Goal: Task Accomplishment & Management: Manage account settings

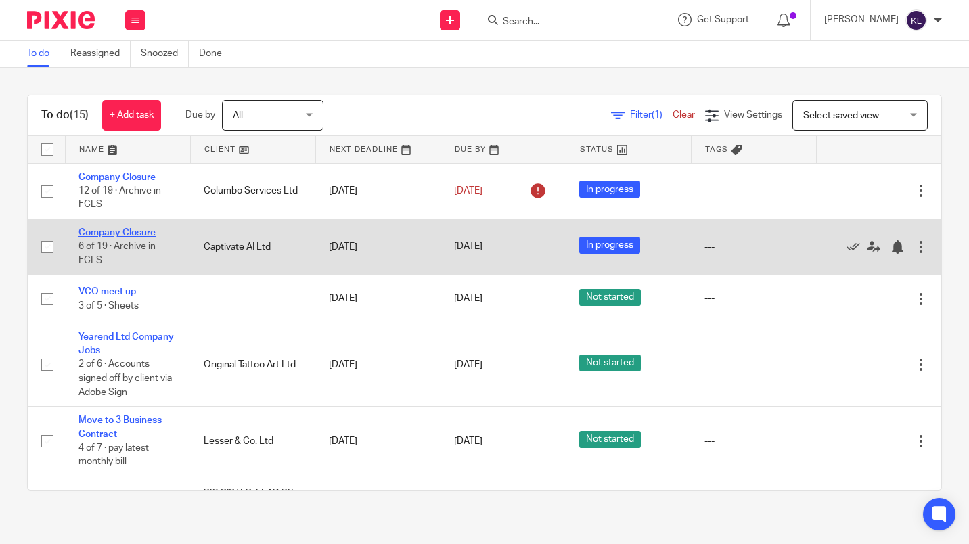
click at [107, 233] on link "Company Closure" at bounding box center [117, 232] width 77 height 9
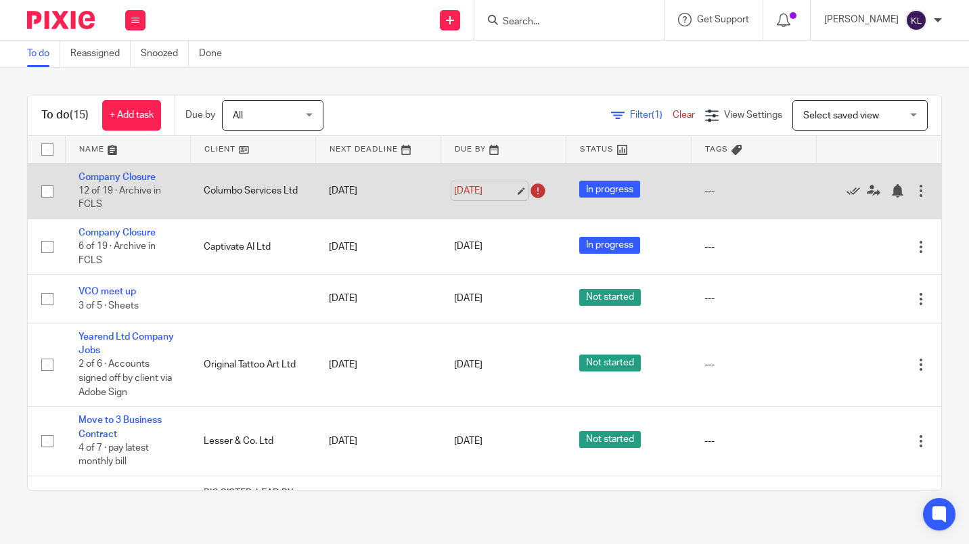
click at [465, 184] on link "19 Aug 2025" at bounding box center [484, 191] width 61 height 14
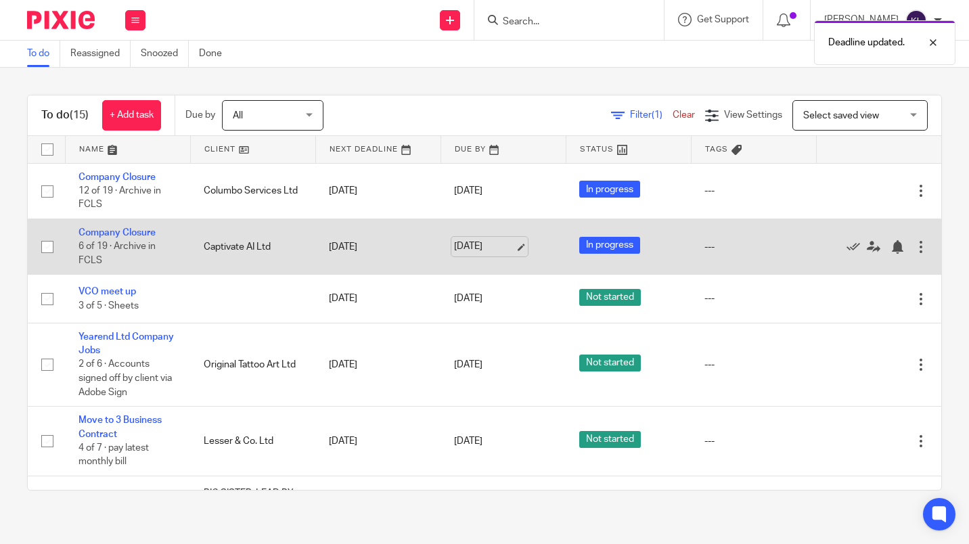
click at [466, 243] on link "[DATE]" at bounding box center [484, 247] width 61 height 14
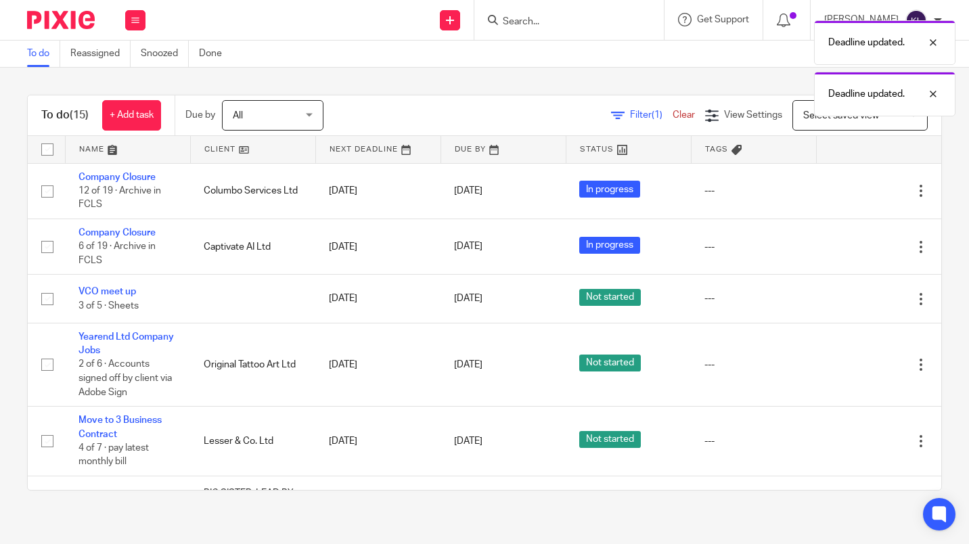
click at [561, 501] on div "To do (15) + Add task Due by All All Today Tomorrow This week Next week This mo…" at bounding box center [484, 293] width 969 height 450
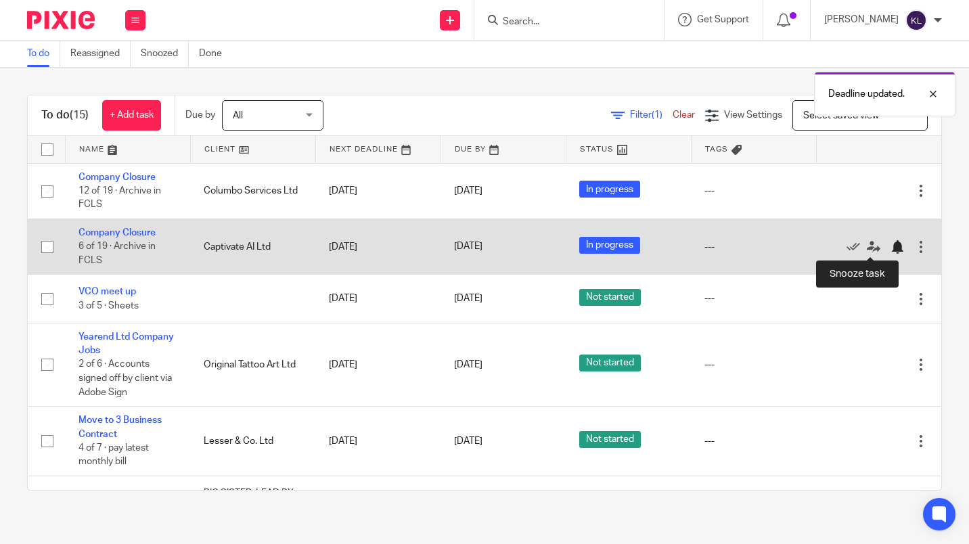
click at [891, 246] on div at bounding box center [898, 247] width 14 height 14
click at [881, 246] on div at bounding box center [891, 247] width 20 height 14
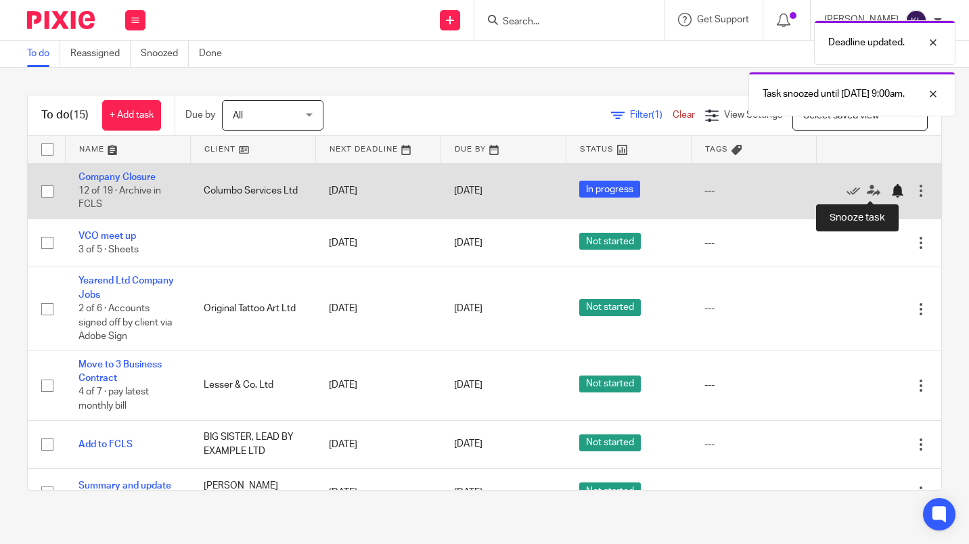
click at [891, 188] on div at bounding box center [898, 191] width 14 height 14
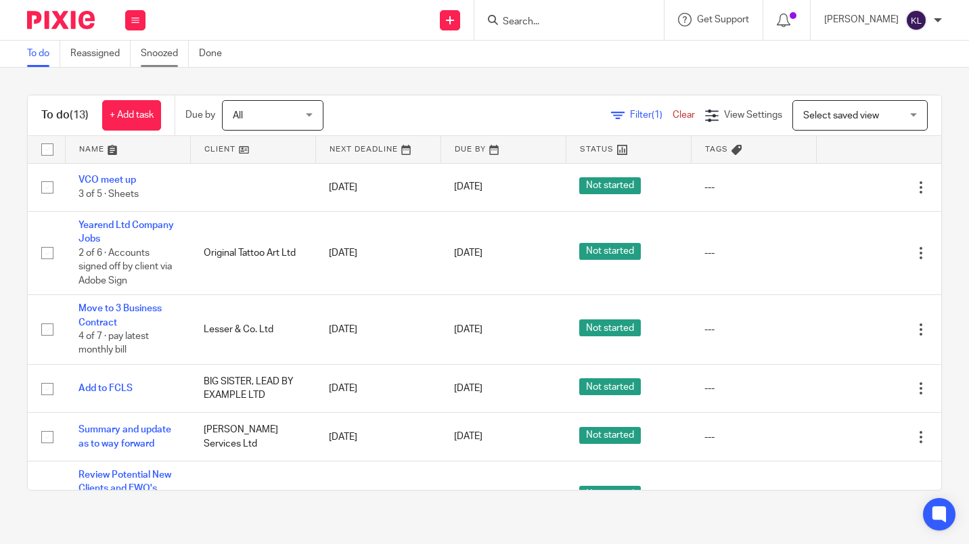
click at [162, 46] on link "Snoozed" at bounding box center [165, 54] width 48 height 26
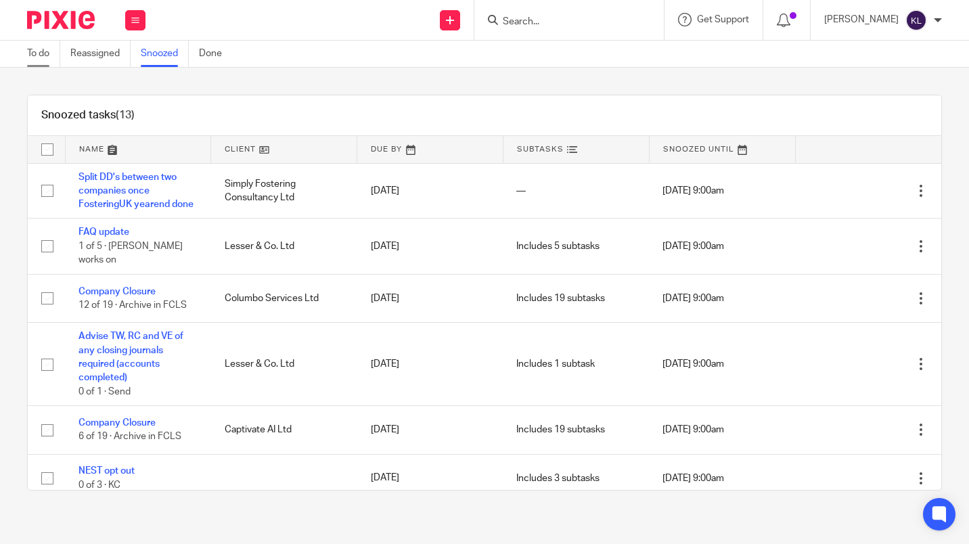
click at [40, 53] on link "To do" at bounding box center [43, 54] width 33 height 26
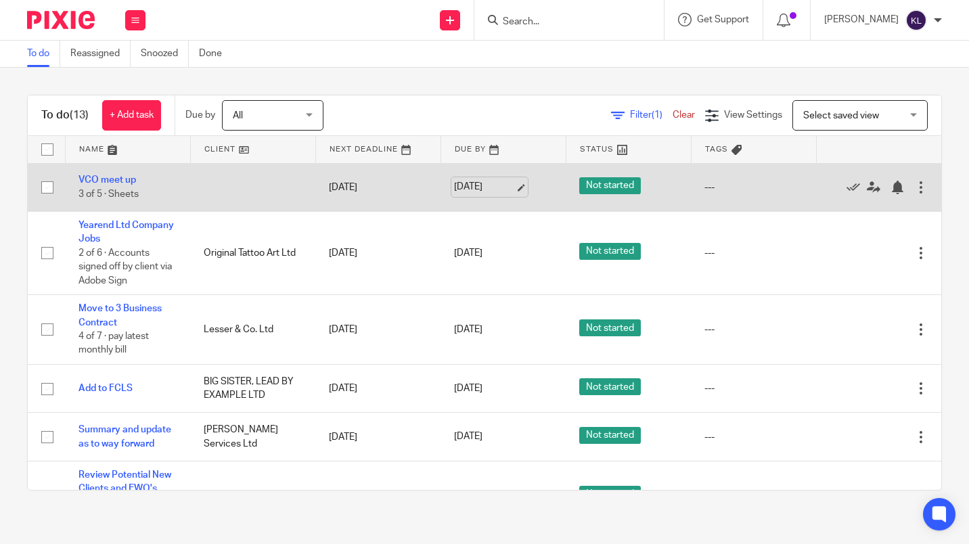
click at [471, 190] on link "[DATE]" at bounding box center [484, 187] width 61 height 14
click at [891, 190] on div at bounding box center [898, 188] width 14 height 14
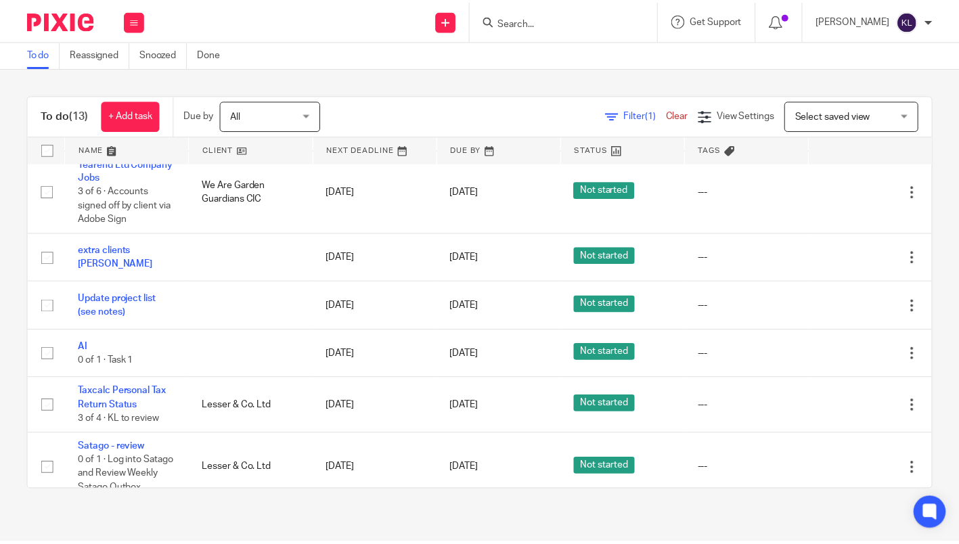
scroll to position [409, 0]
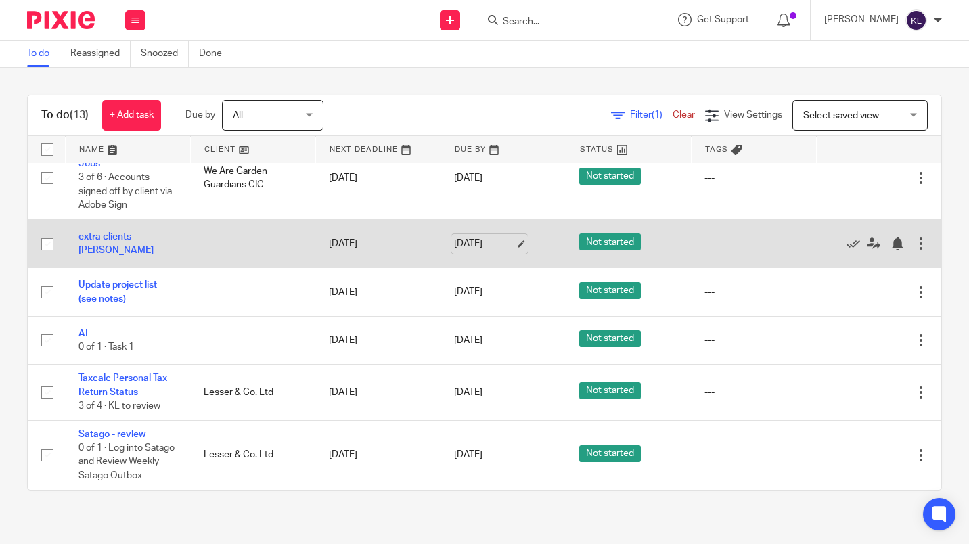
click at [482, 237] on link "[DATE]" at bounding box center [484, 244] width 61 height 14
click at [891, 237] on div at bounding box center [901, 244] width 20 height 14
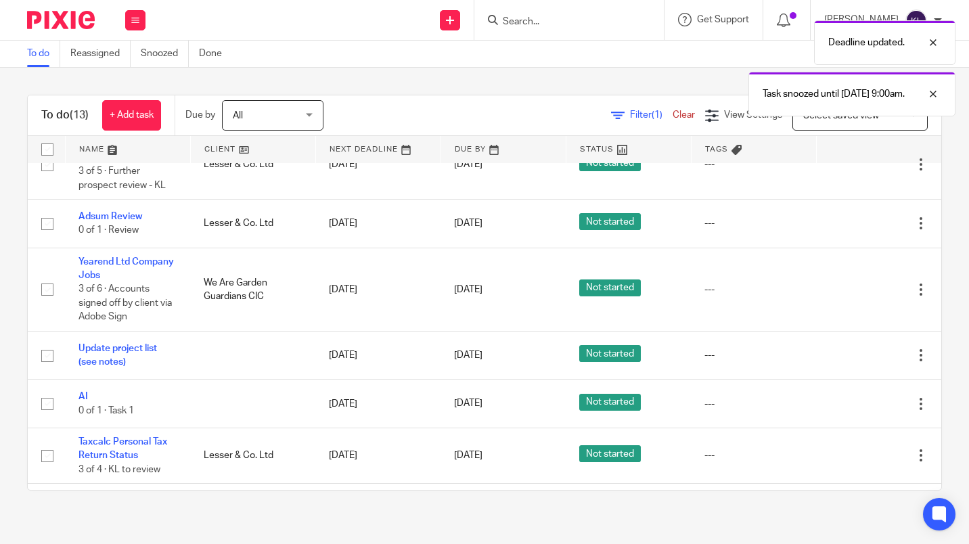
scroll to position [360, 0]
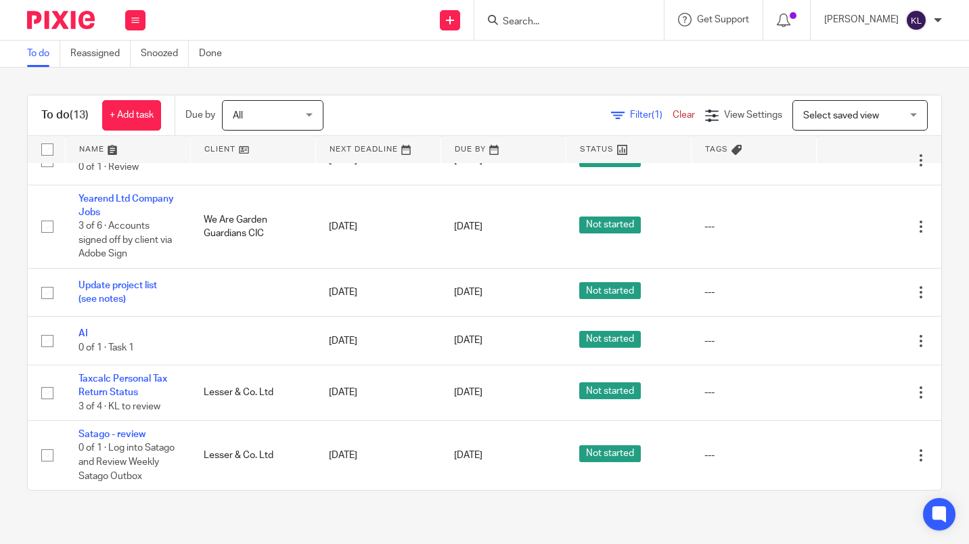
click at [552, 24] on input "Search" at bounding box center [563, 22] width 122 height 12
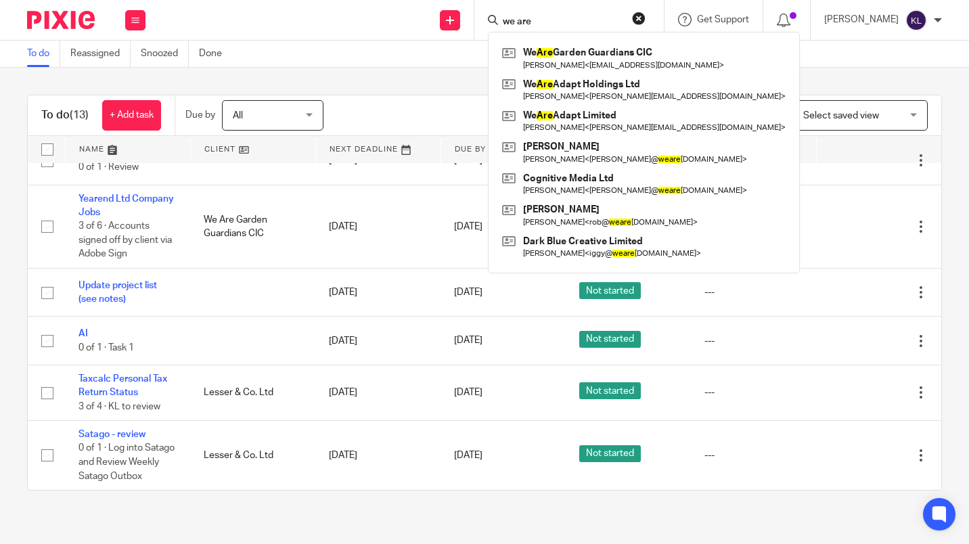
type input "we are"
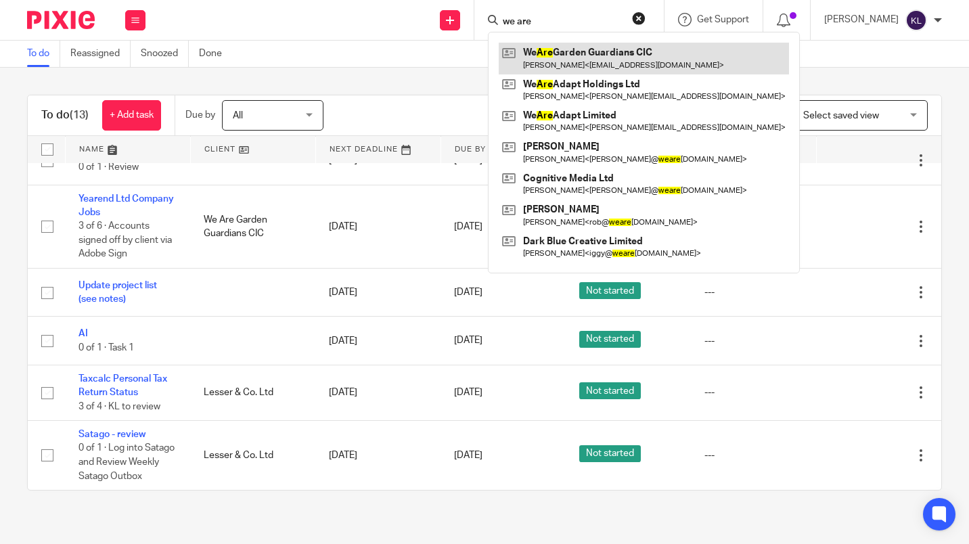
click at [640, 61] on link at bounding box center [644, 58] width 290 height 31
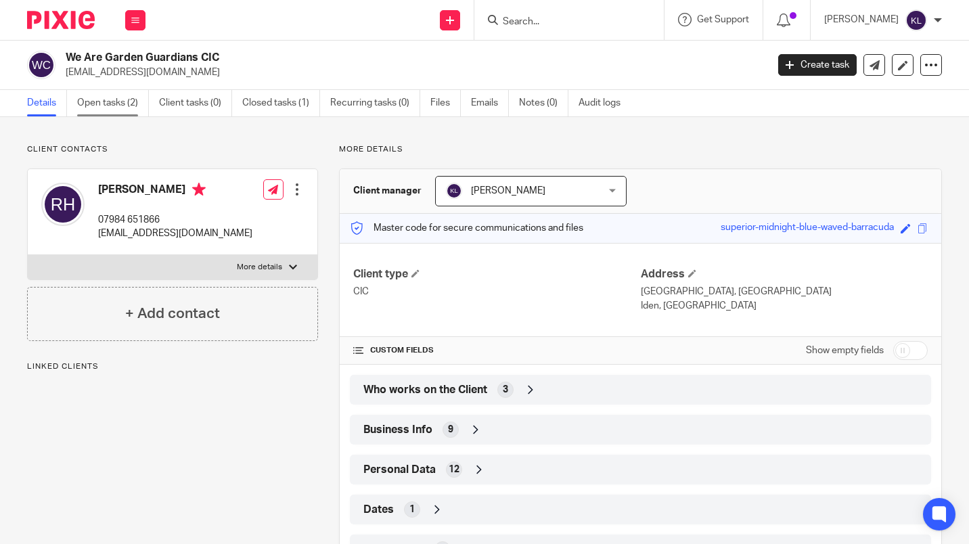
click at [114, 103] on link "Open tasks (2)" at bounding box center [113, 103] width 72 height 26
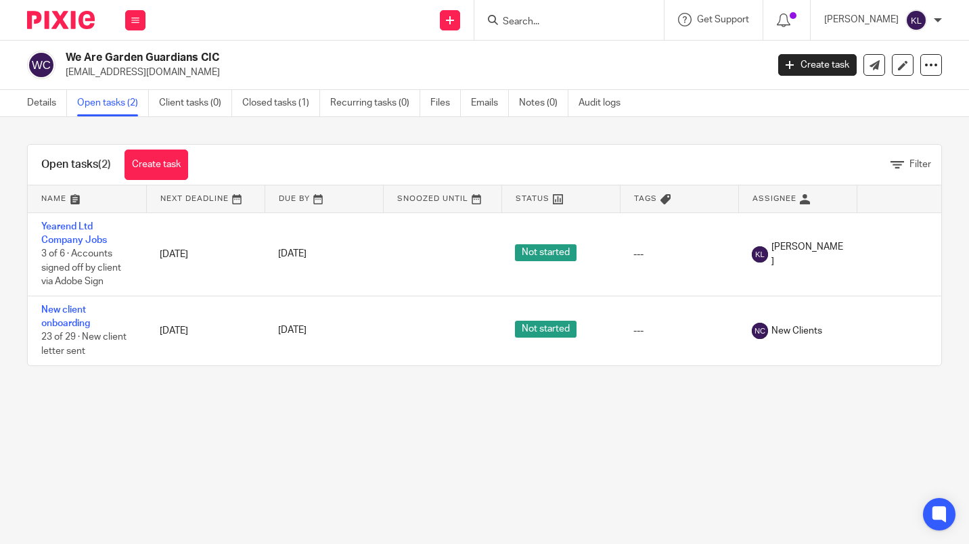
scroll to position [0, 54]
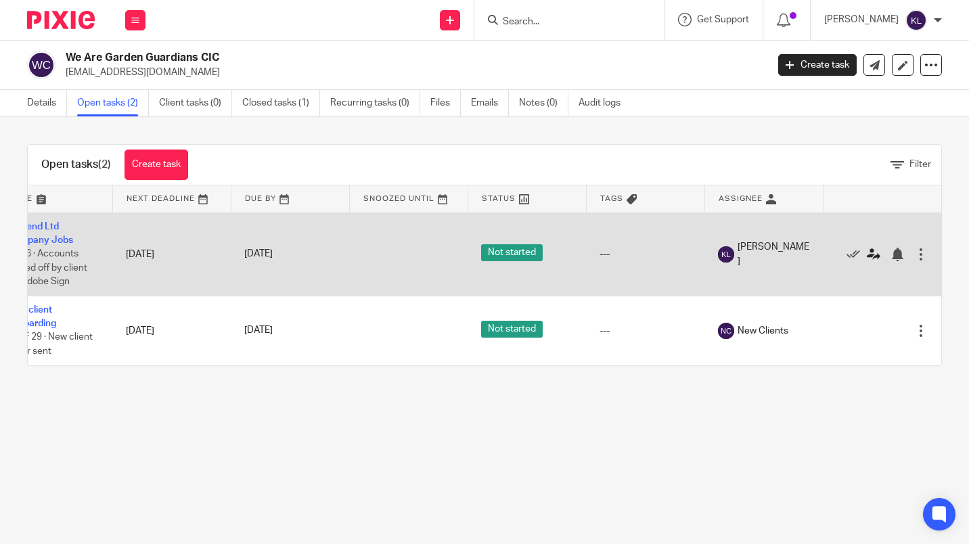
click at [867, 257] on link at bounding box center [877, 254] width 20 height 14
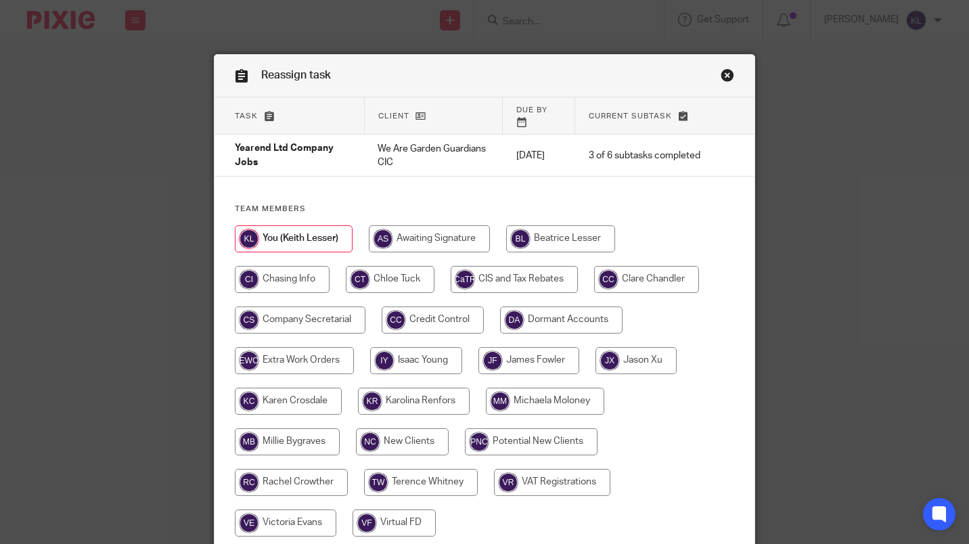
click at [436, 229] on input "radio" at bounding box center [429, 238] width 121 height 27
radio input "true"
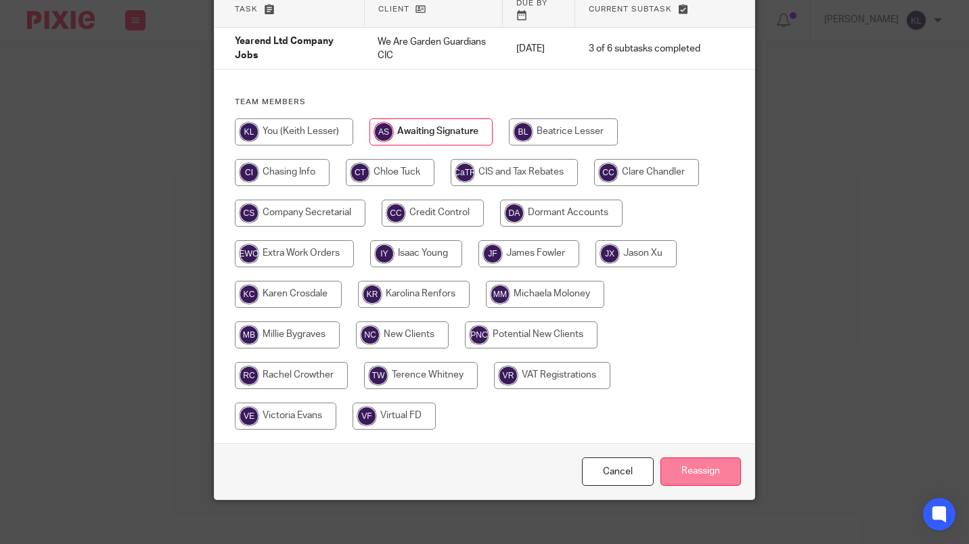
click at [700, 458] on input "Reassign" at bounding box center [701, 472] width 81 height 29
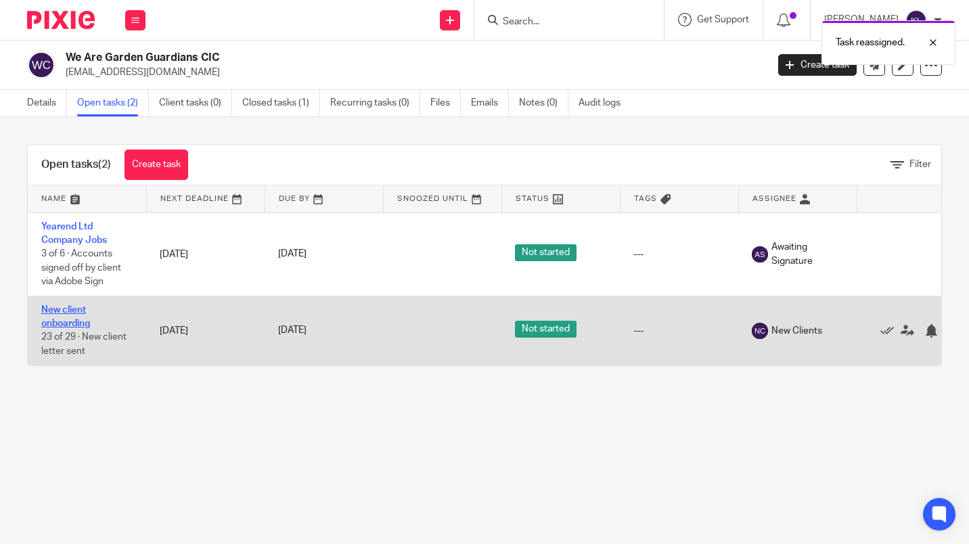
click at [71, 309] on link "New client onboarding" at bounding box center [65, 316] width 49 height 23
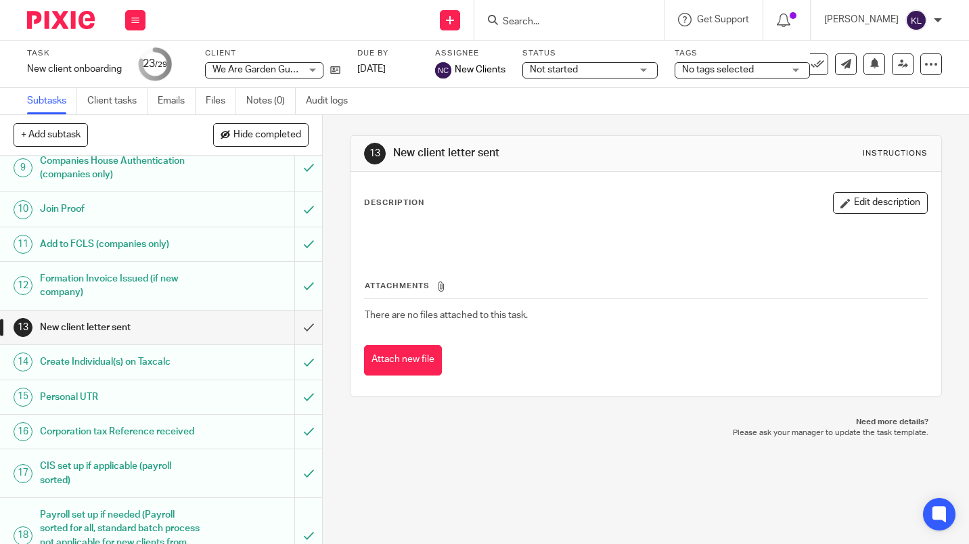
scroll to position [383, 0]
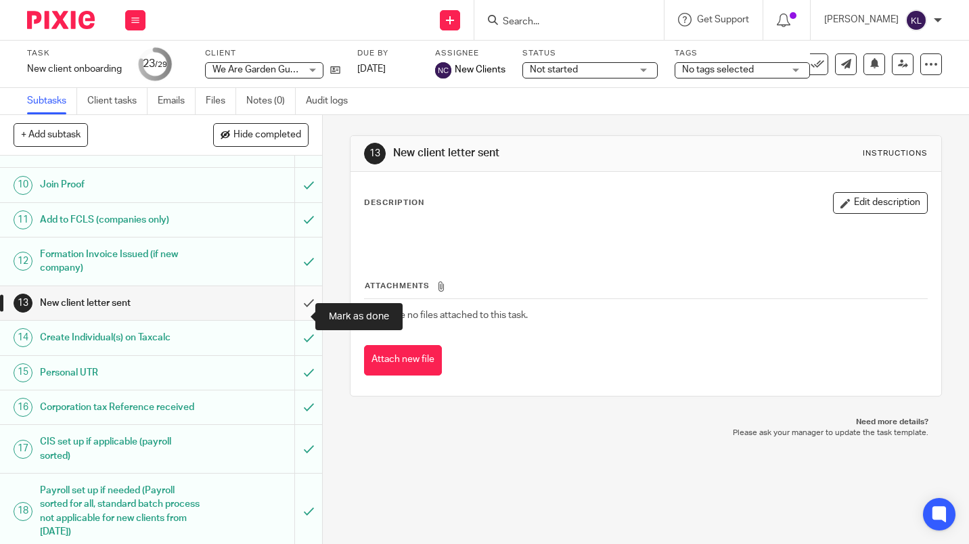
click at [293, 314] on input "submit" at bounding box center [161, 303] width 322 height 34
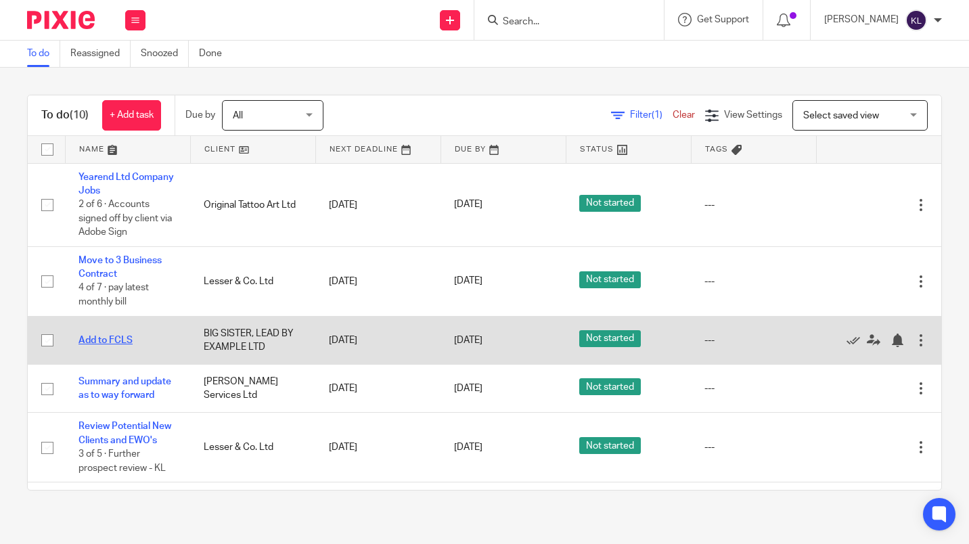
click at [113, 343] on link "Add to FCLS" at bounding box center [106, 340] width 54 height 9
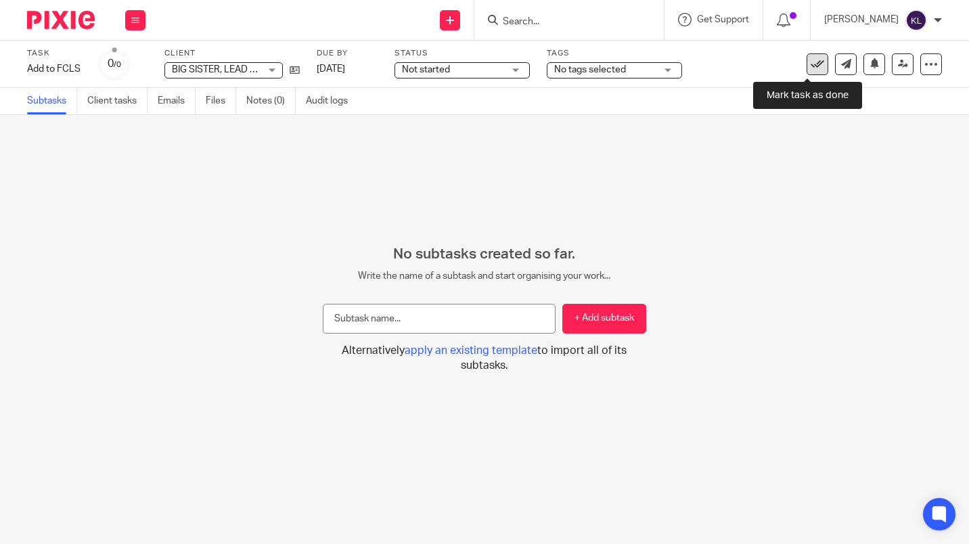
click at [811, 62] on icon at bounding box center [818, 65] width 14 height 14
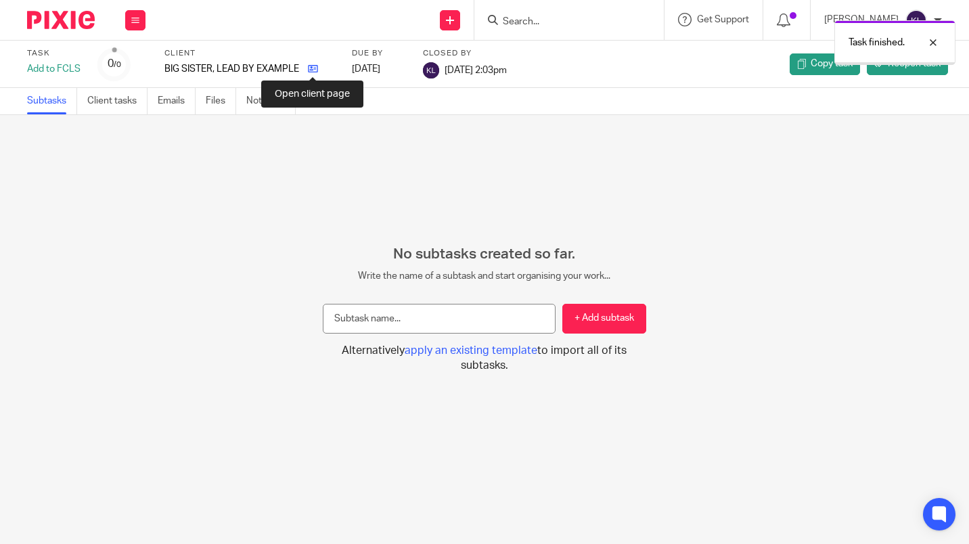
click at [314, 70] on icon at bounding box center [313, 69] width 10 height 10
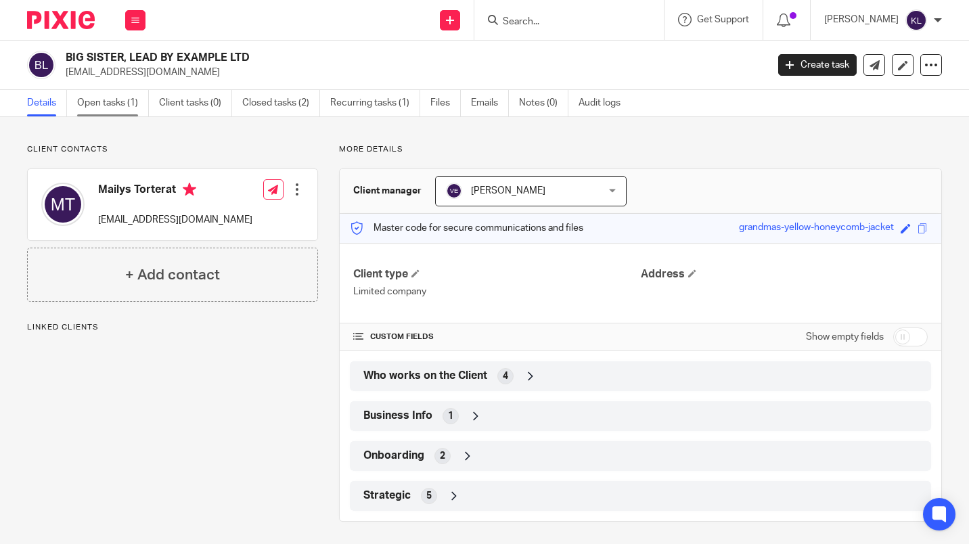
click at [108, 108] on link "Open tasks (1)" at bounding box center [113, 103] width 72 height 26
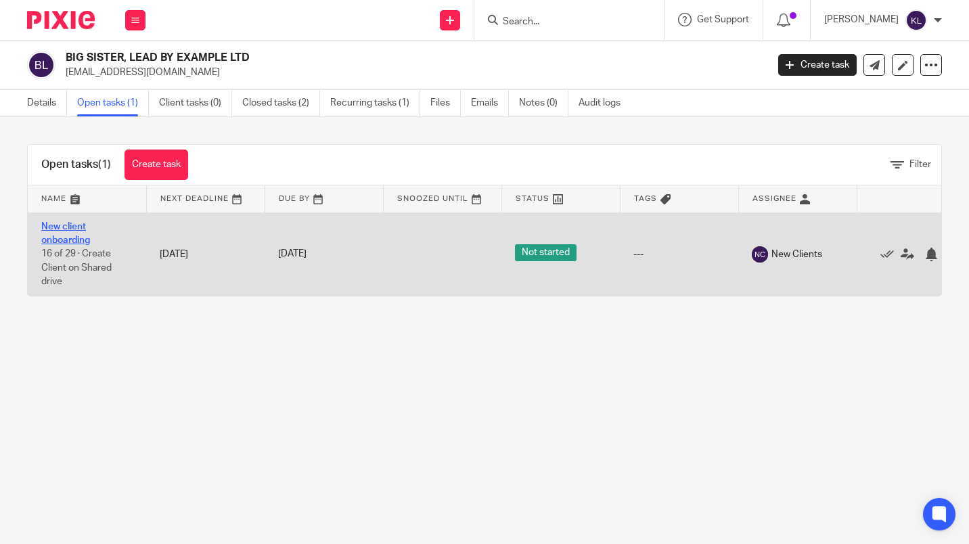
click at [80, 228] on link "New client onboarding" at bounding box center [65, 233] width 49 height 23
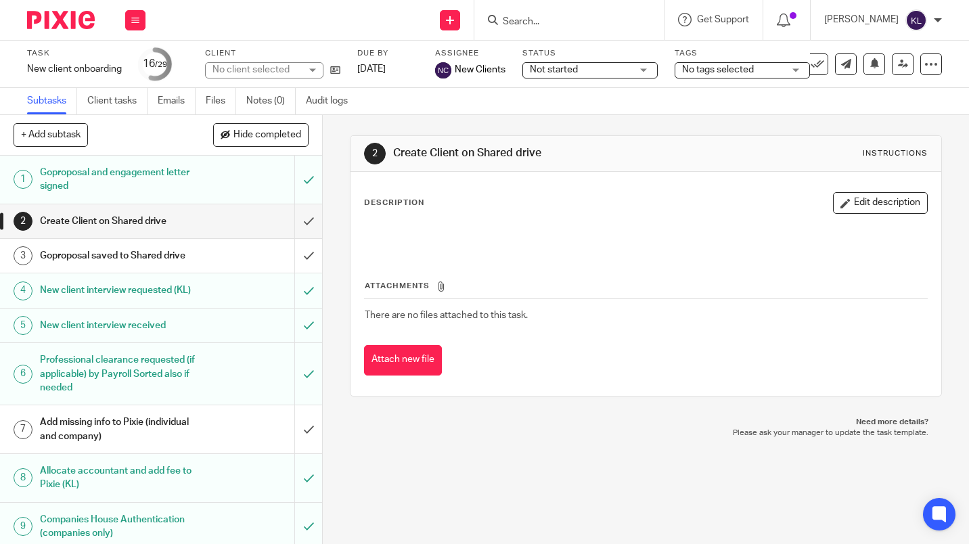
scroll to position [340, 0]
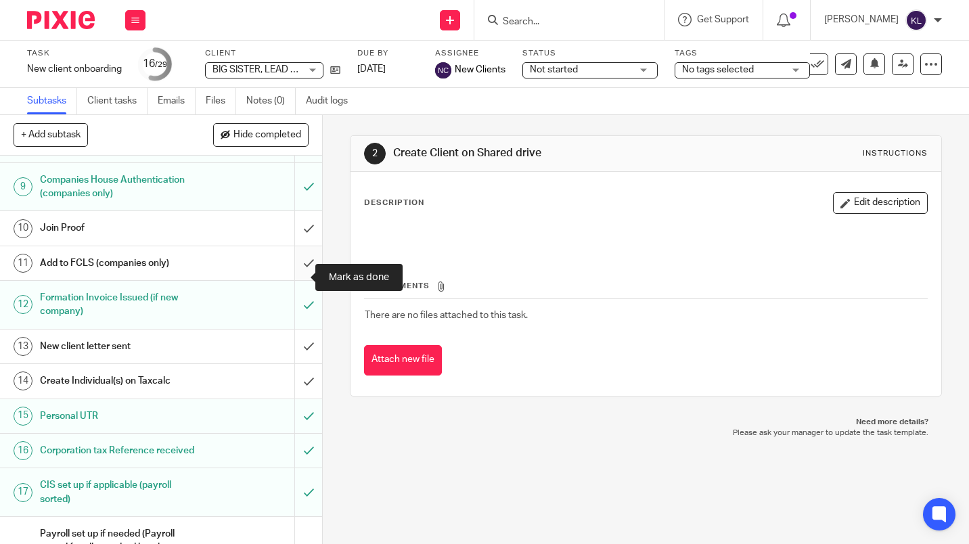
click at [296, 276] on input "submit" at bounding box center [161, 263] width 322 height 34
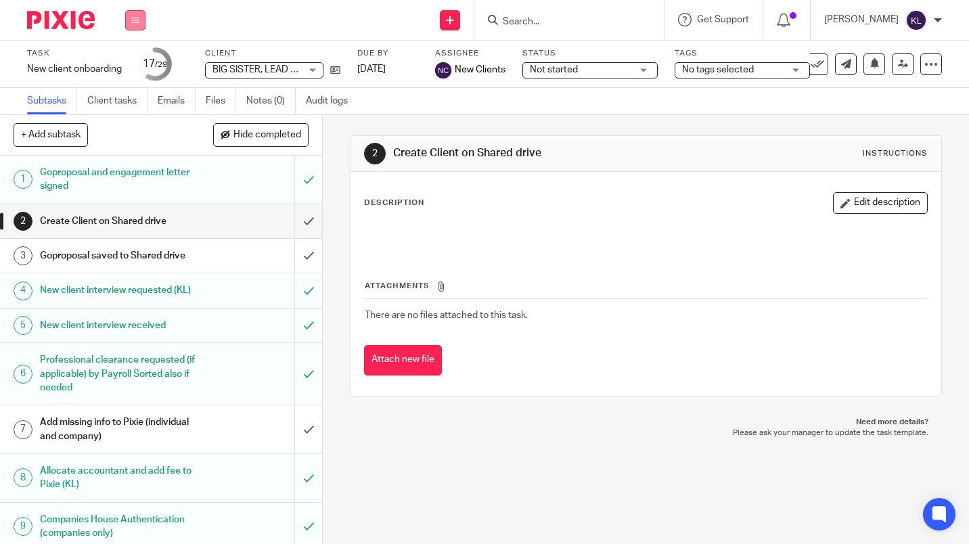
click at [135, 20] on icon at bounding box center [135, 20] width 8 height 8
click at [131, 63] on link "Work" at bounding box center [129, 62] width 24 height 9
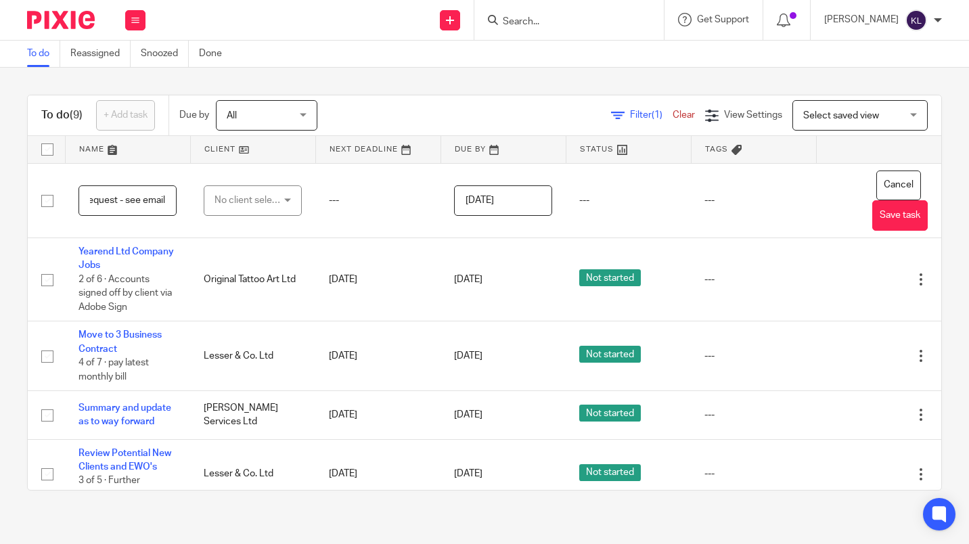
scroll to position [0, 149]
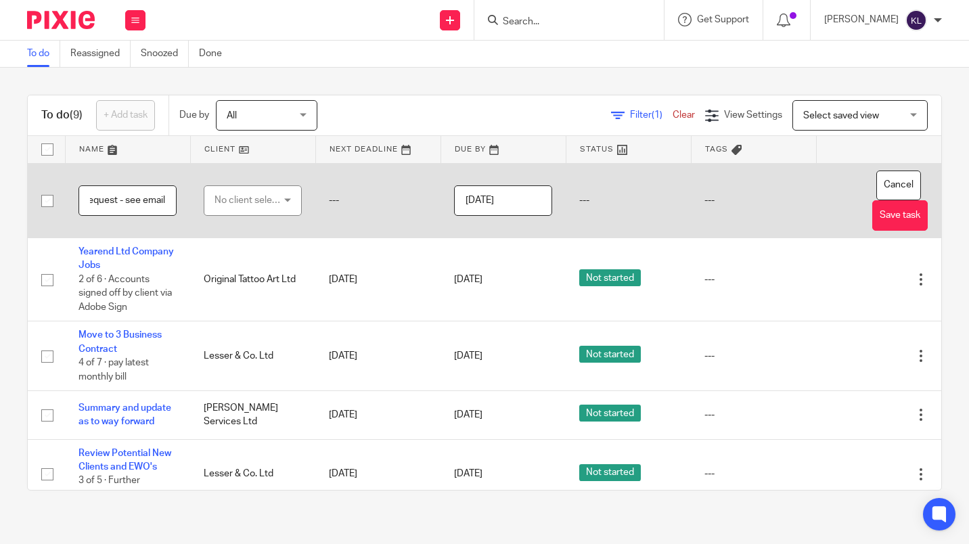
type input "SA302 and dividend breakdown request - see email"
click at [248, 202] on div "No client selected" at bounding box center [249, 200] width 69 height 28
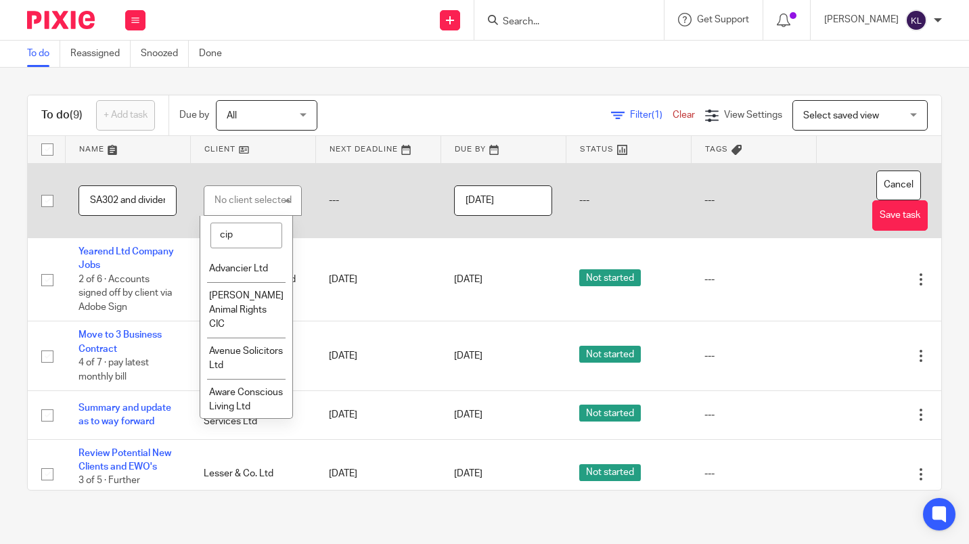
type input "cipr"
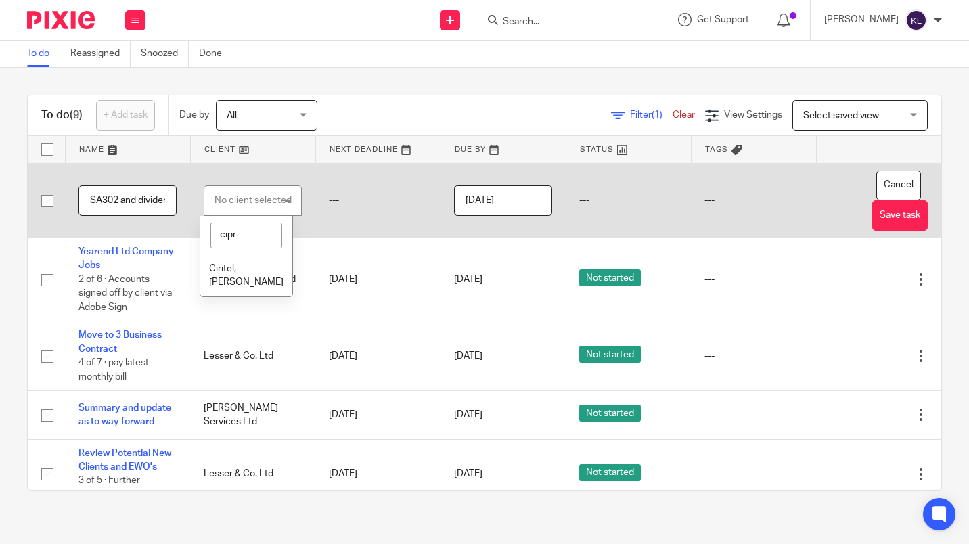
click at [233, 277] on li "Ciritel,[PERSON_NAME]" at bounding box center [246, 275] width 93 height 41
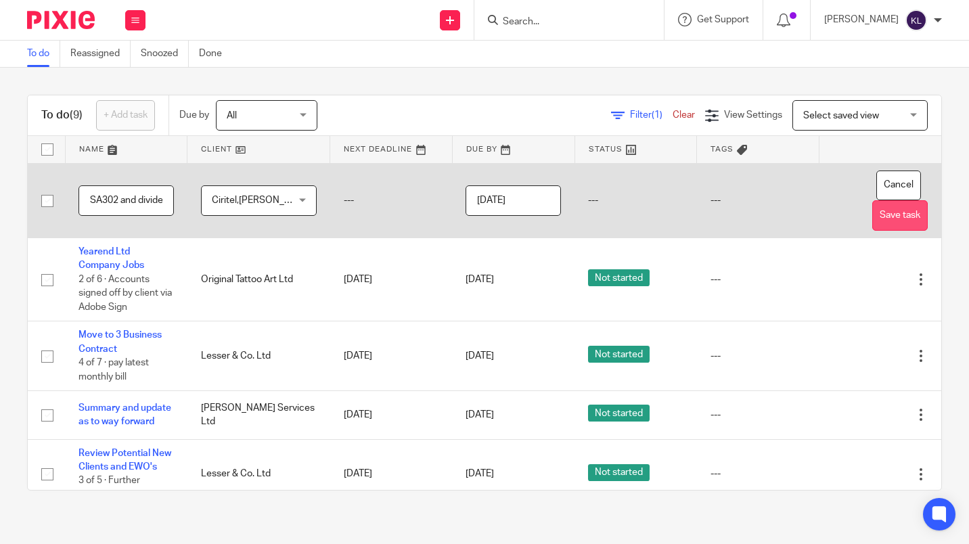
click at [873, 217] on button "Save task" at bounding box center [901, 215] width 56 height 30
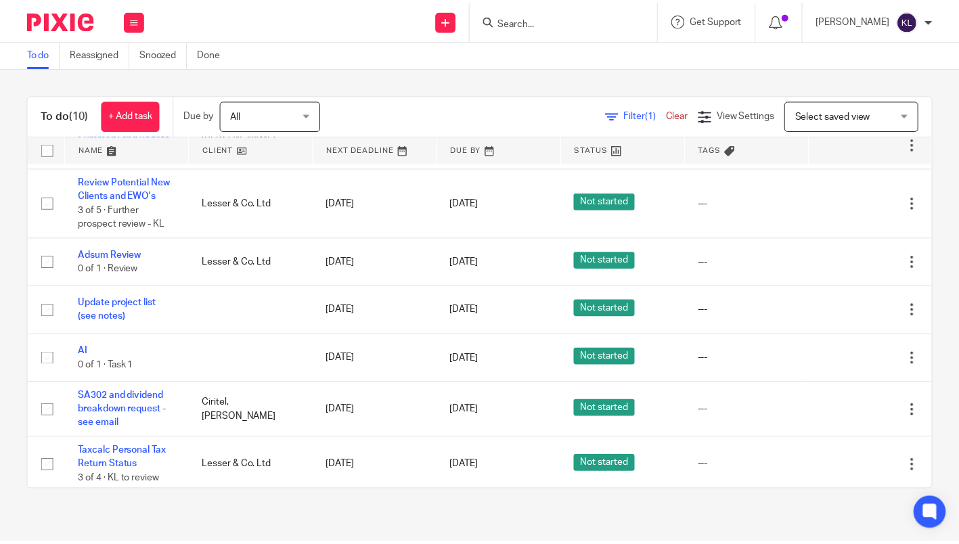
scroll to position [284, 0]
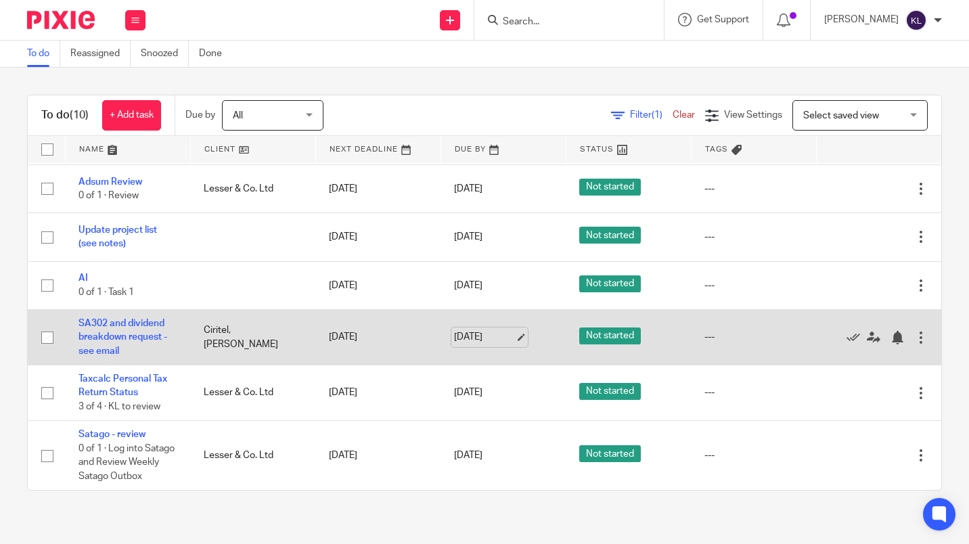
click at [464, 330] on link "[DATE]" at bounding box center [484, 337] width 61 height 14
click at [867, 331] on icon at bounding box center [874, 338] width 14 height 14
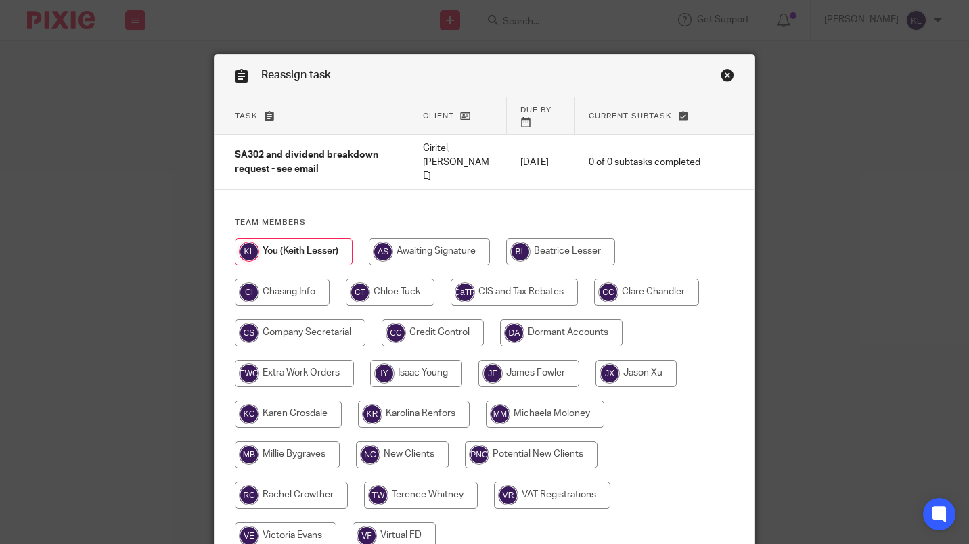
click at [566, 401] on input "radio" at bounding box center [545, 414] width 118 height 27
radio input "true"
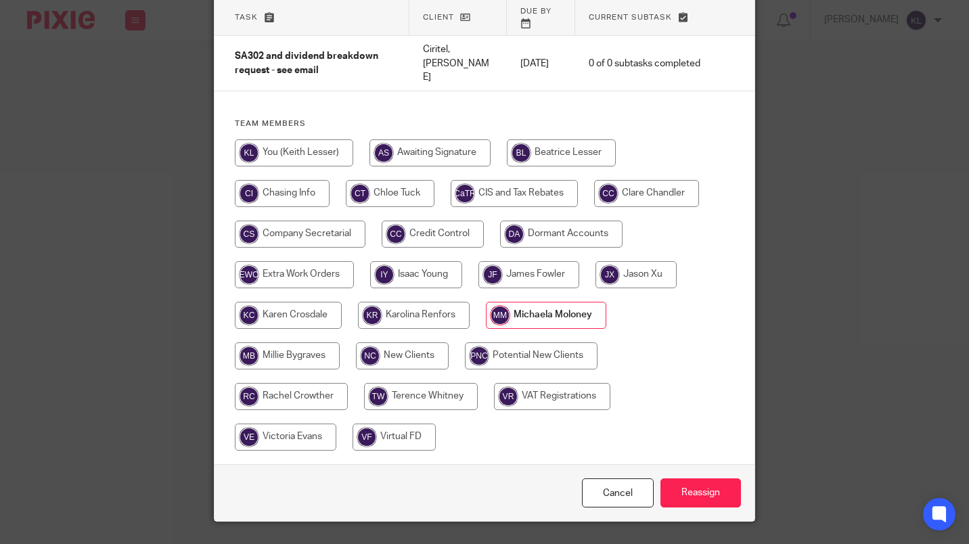
scroll to position [107, 0]
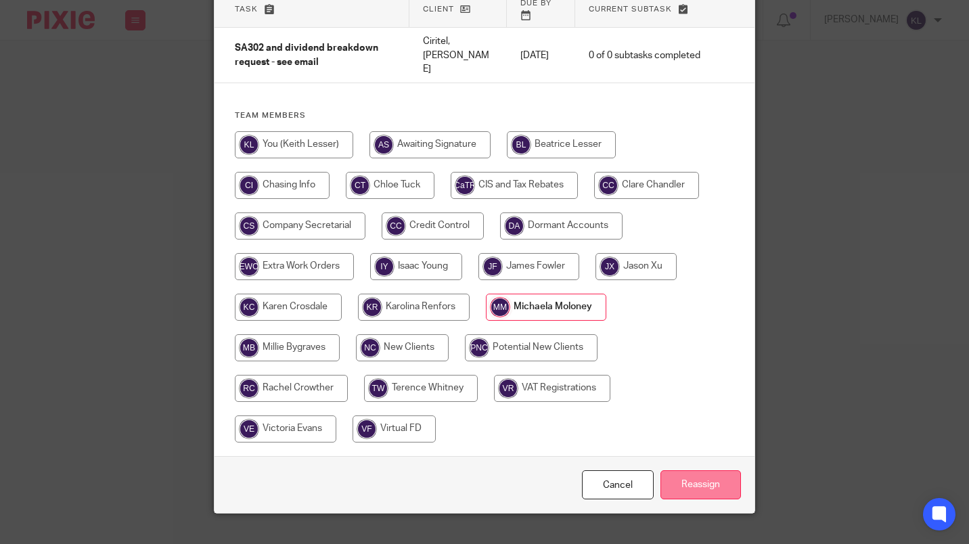
click at [709, 471] on input "Reassign" at bounding box center [701, 485] width 81 height 29
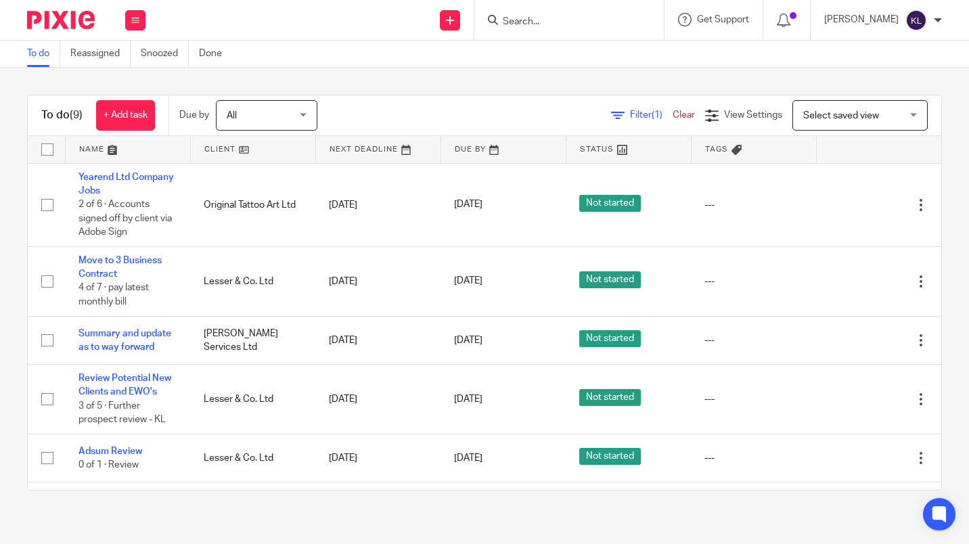
click at [536, 16] on input "Search" at bounding box center [563, 22] width 122 height 12
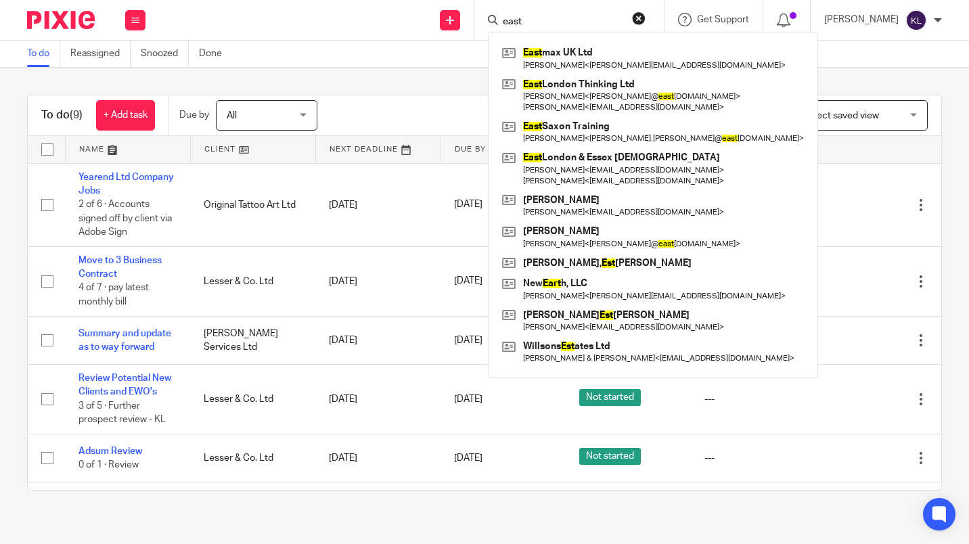
type input "east"
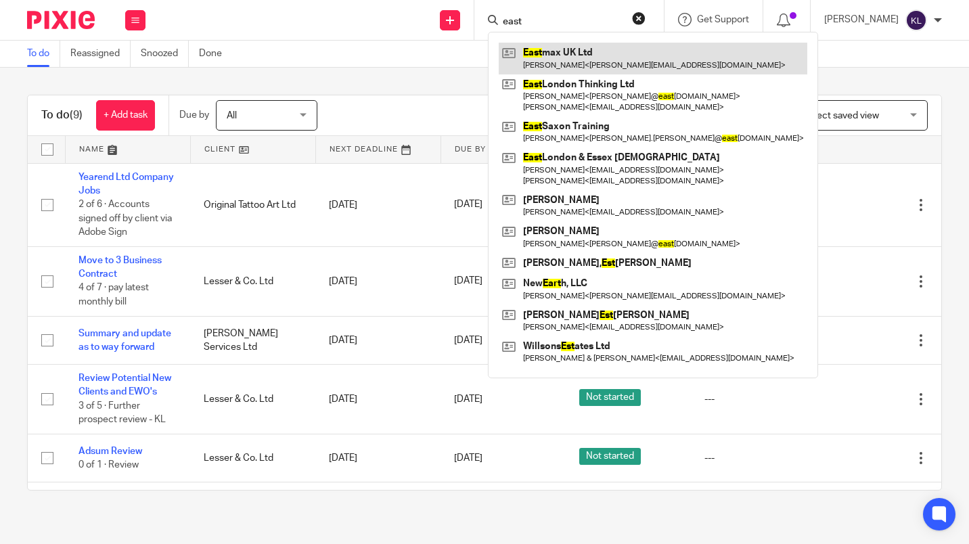
click at [616, 55] on link at bounding box center [653, 58] width 309 height 31
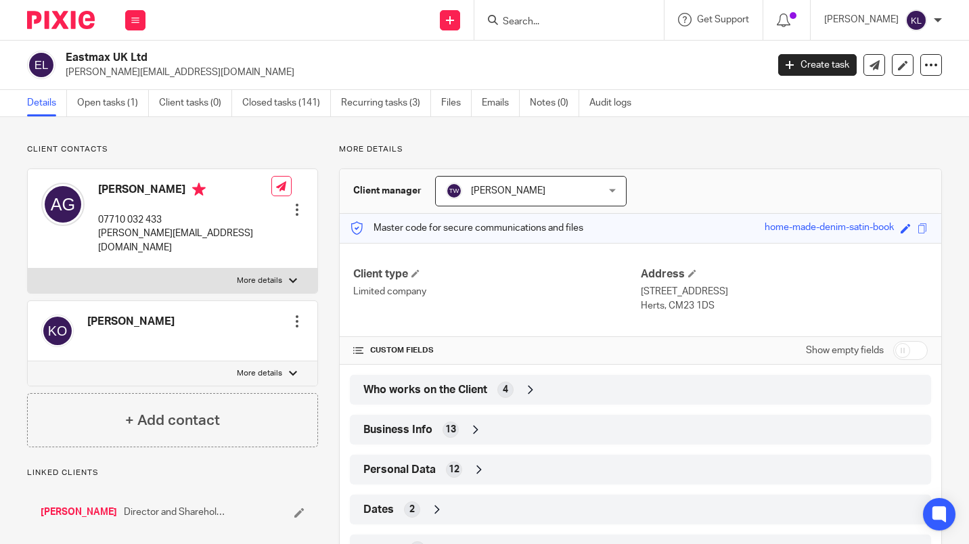
click at [591, 28] on div at bounding box center [570, 20] width 190 height 40
click at [607, 20] on input "Search" at bounding box center [563, 22] width 122 height 12
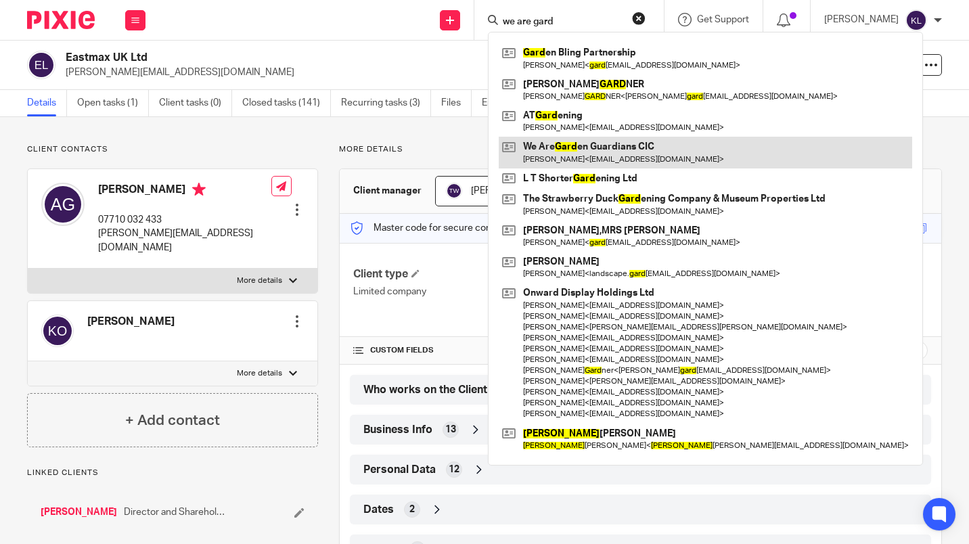
type input "we are gard"
click at [670, 158] on link at bounding box center [706, 152] width 414 height 31
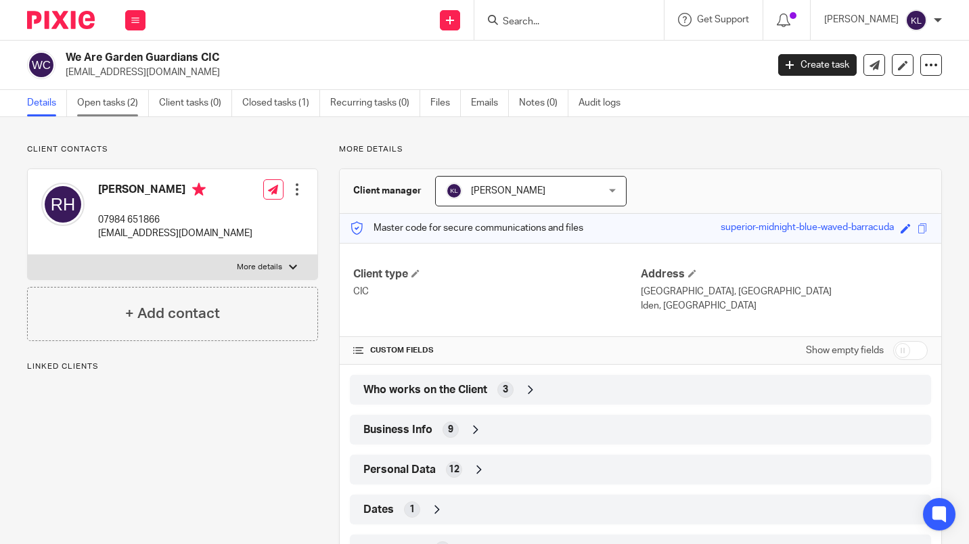
click at [103, 101] on link "Open tasks (2)" at bounding box center [113, 103] width 72 height 26
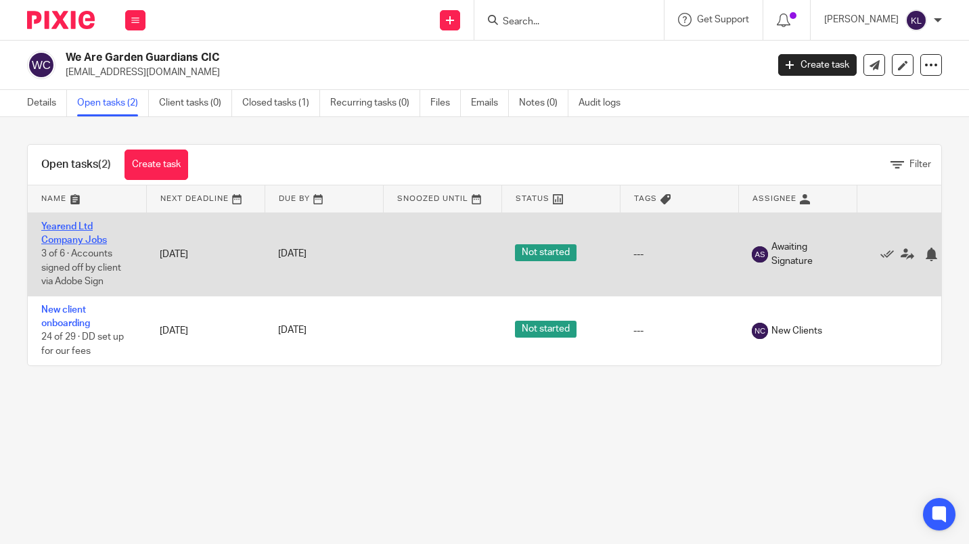
click at [66, 238] on link "Yearend Ltd Company Jobs" at bounding box center [74, 233] width 66 height 23
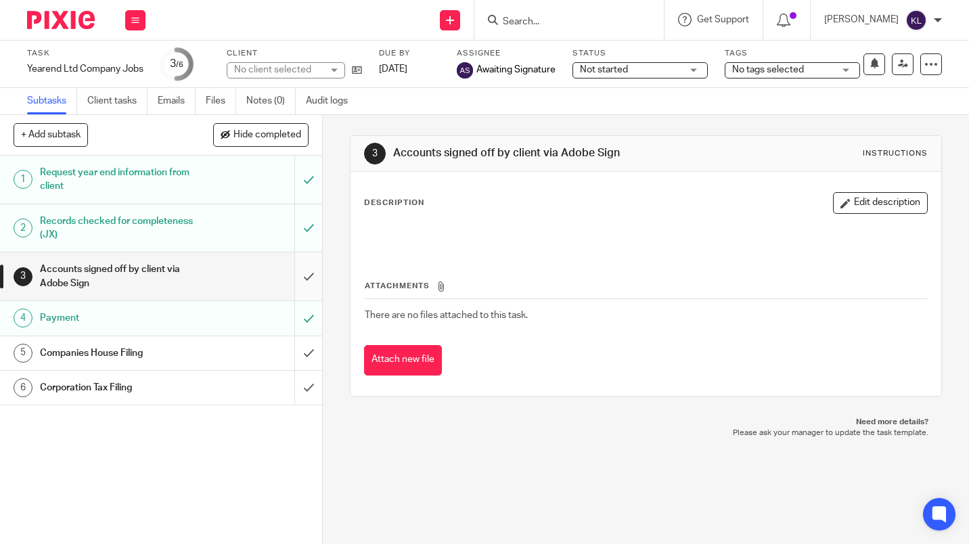
click at [286, 277] on input "submit" at bounding box center [161, 277] width 322 height 48
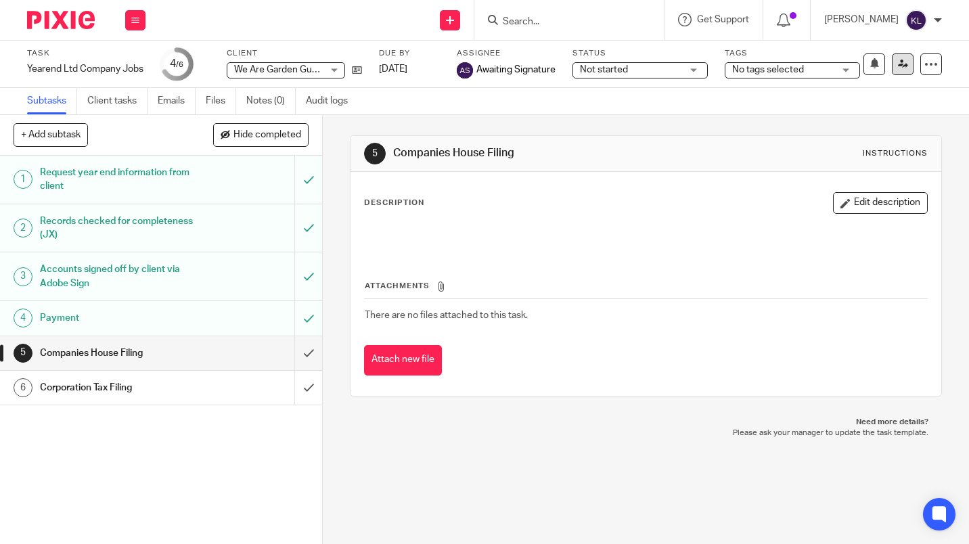
click at [898, 64] on icon at bounding box center [903, 64] width 10 height 10
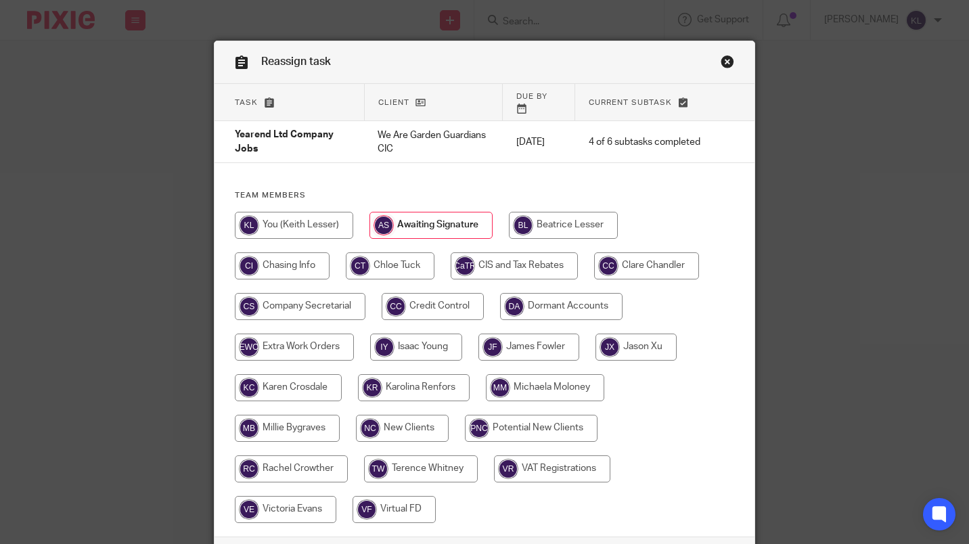
click at [647, 334] on input "radio" at bounding box center [636, 347] width 81 height 27
radio input "true"
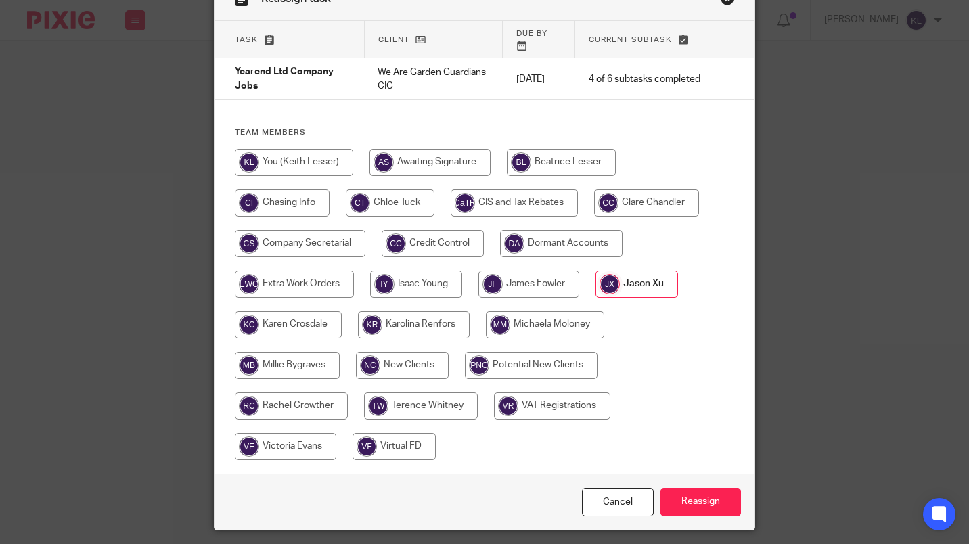
scroll to position [107, 0]
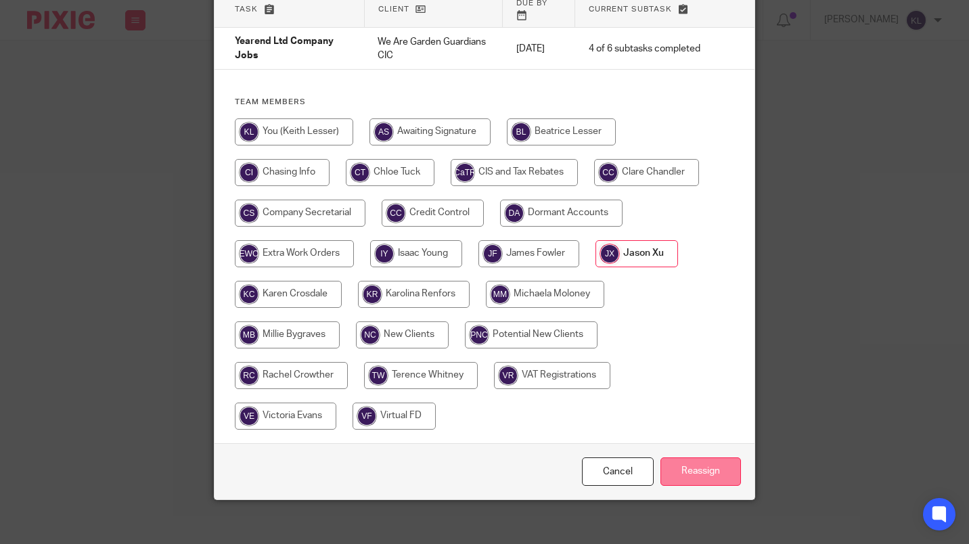
click at [707, 466] on input "Reassign" at bounding box center [701, 472] width 81 height 29
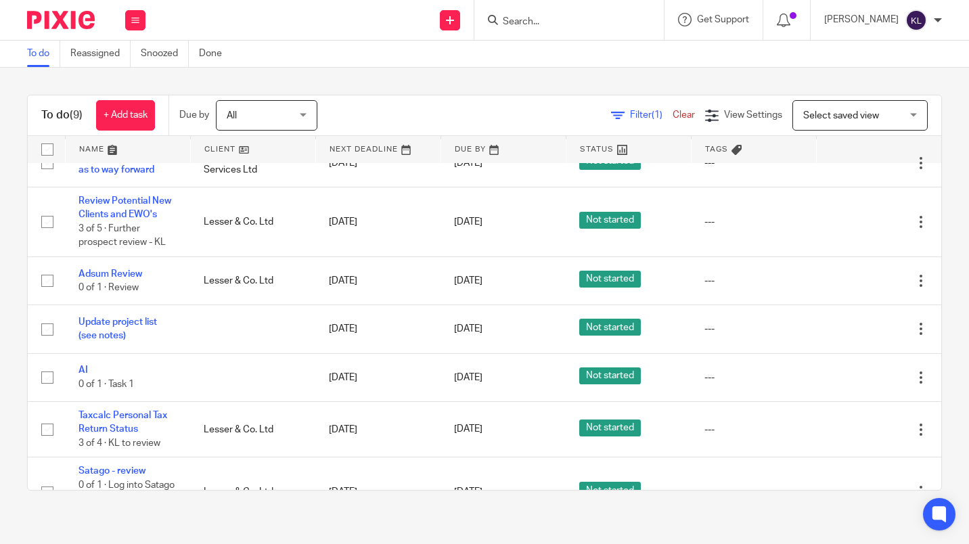
scroll to position [228, 0]
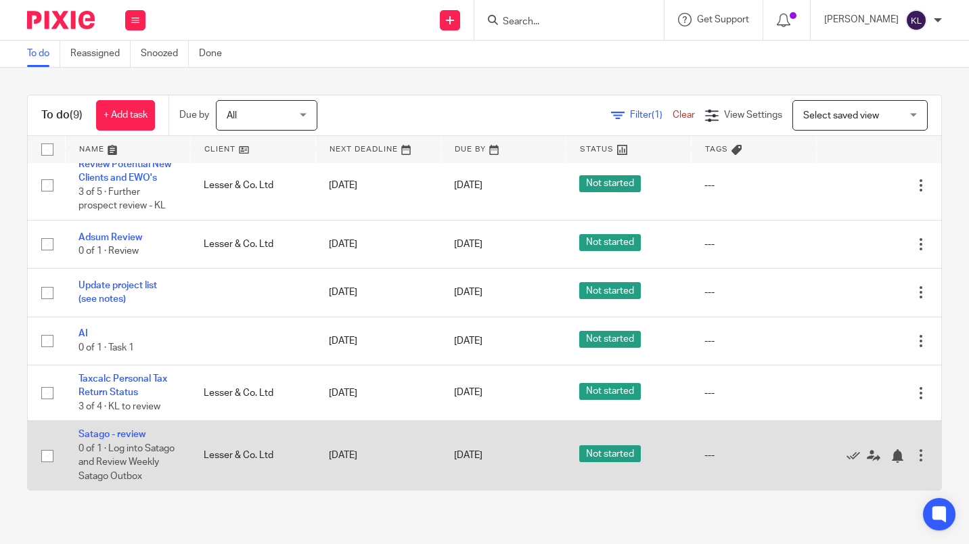
click at [830, 462] on div "Edit task Delete" at bounding box center [879, 456] width 98 height 34
click at [847, 450] on icon at bounding box center [854, 457] width 14 height 14
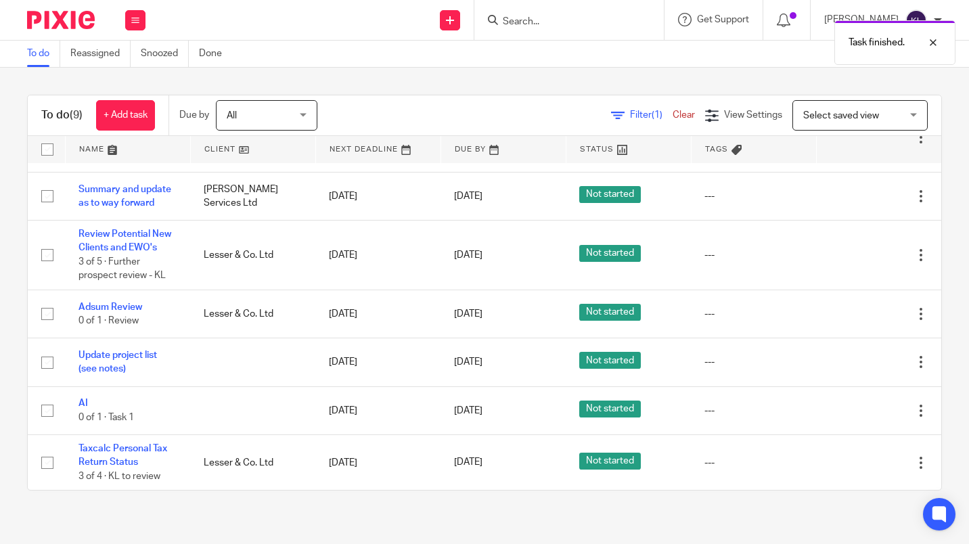
scroll to position [145, 0]
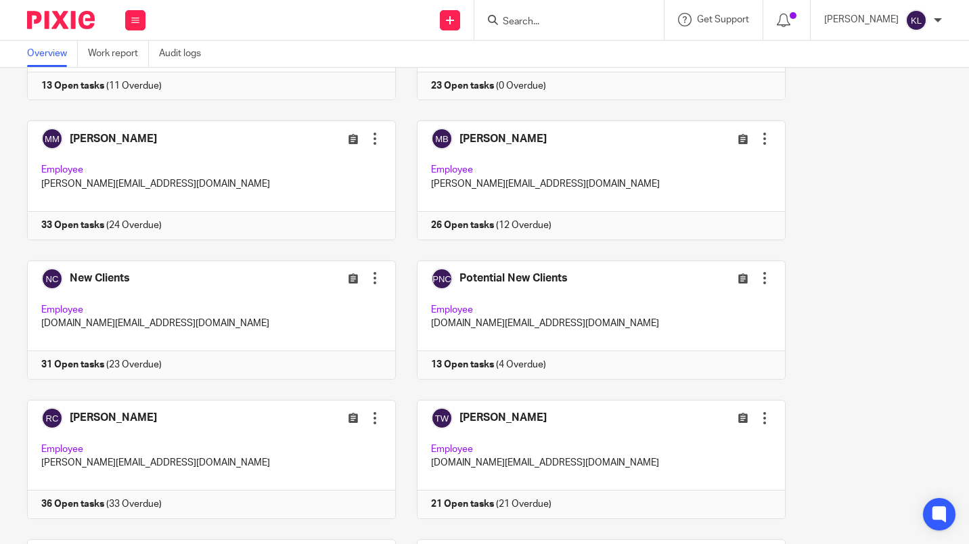
scroll to position [1141, 0]
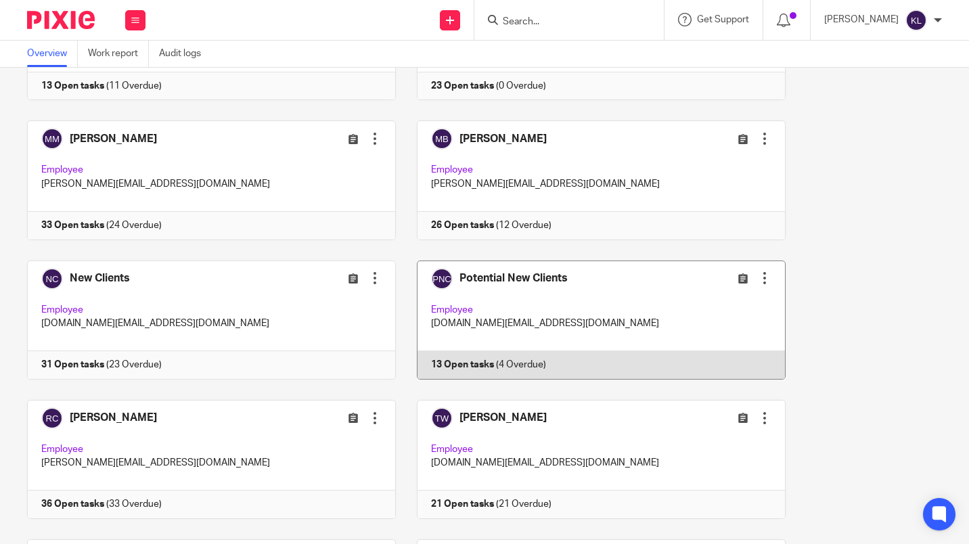
click at [588, 372] on link at bounding box center [591, 320] width 390 height 119
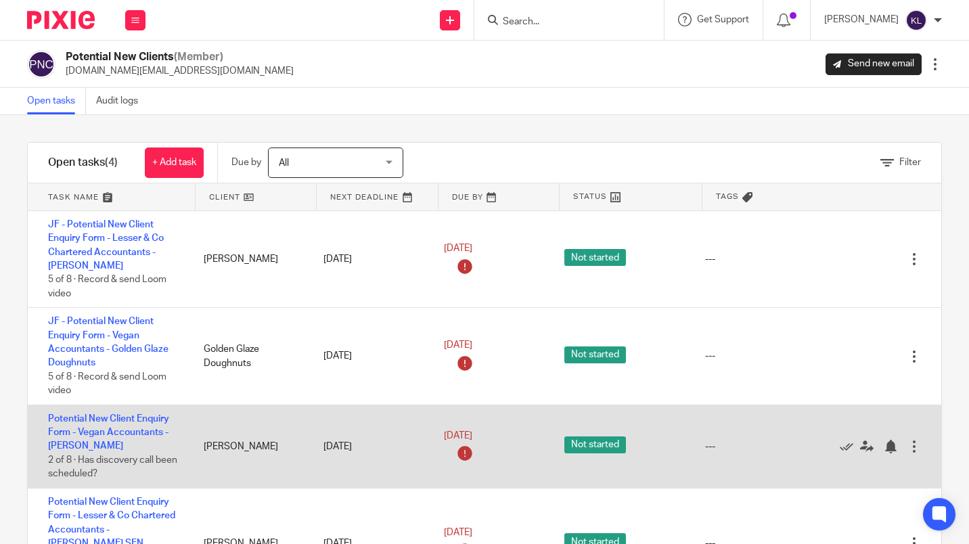
click at [776, 467] on div "Potential New Client Enquiry Form - Vegan Accountants - Lawrence Bache 2 of 8 ·…" at bounding box center [485, 447] width 914 height 83
click at [840, 448] on icon at bounding box center [847, 447] width 14 height 14
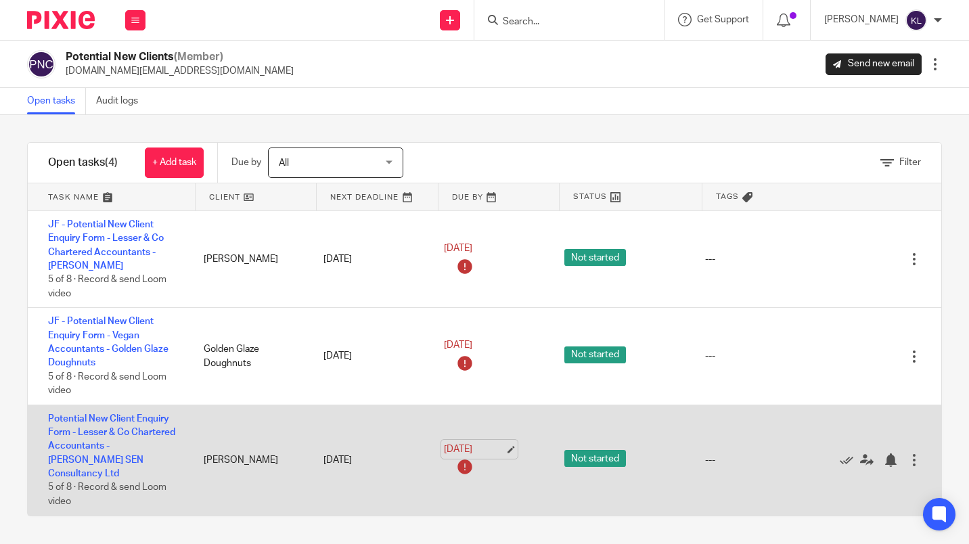
click at [475, 443] on link "26 Aug 2025" at bounding box center [474, 450] width 61 height 14
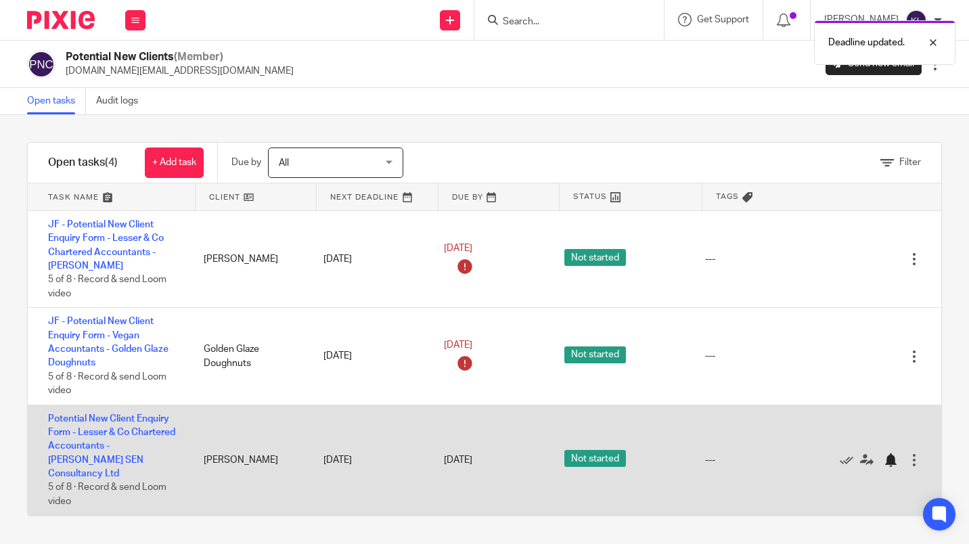
click at [884, 460] on div at bounding box center [891, 461] width 14 height 14
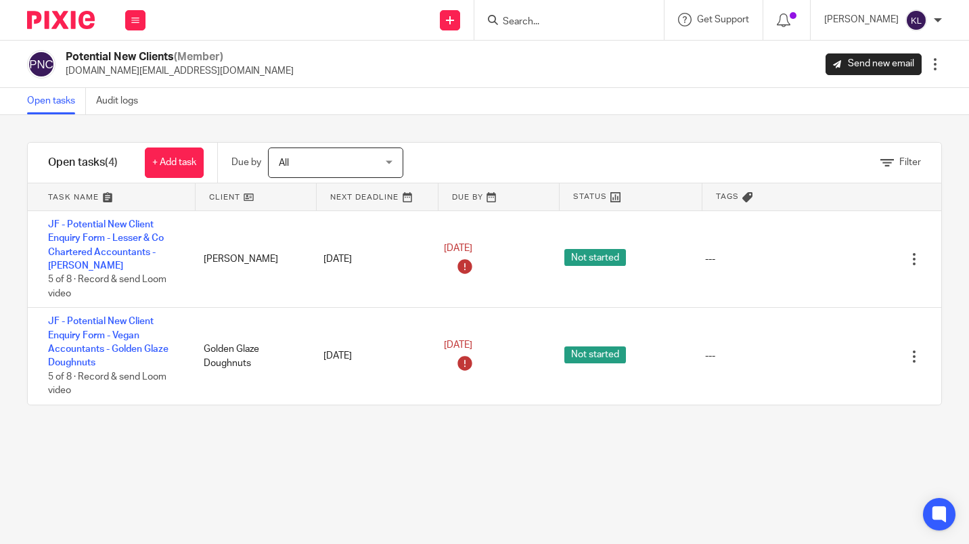
click at [559, 22] on input "Search" at bounding box center [563, 22] width 122 height 12
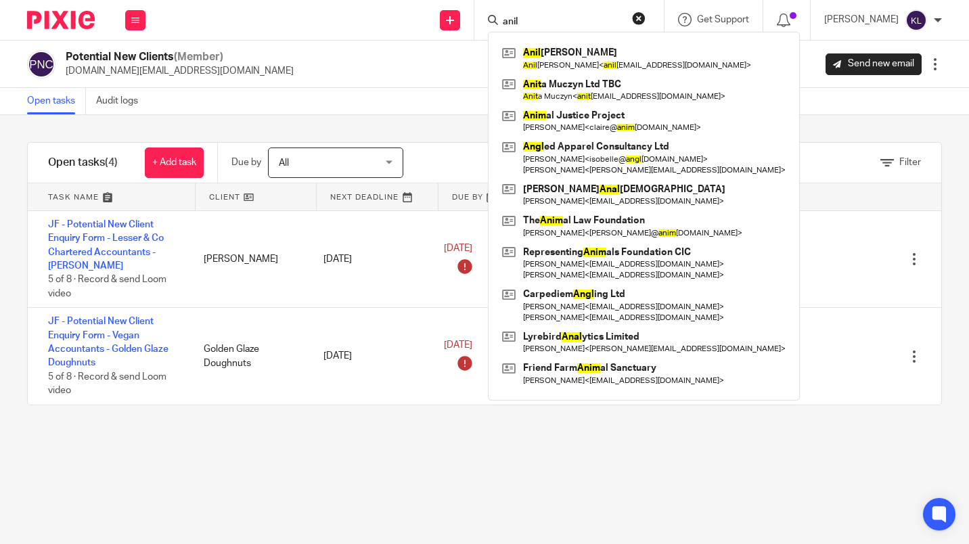
type input "anil"
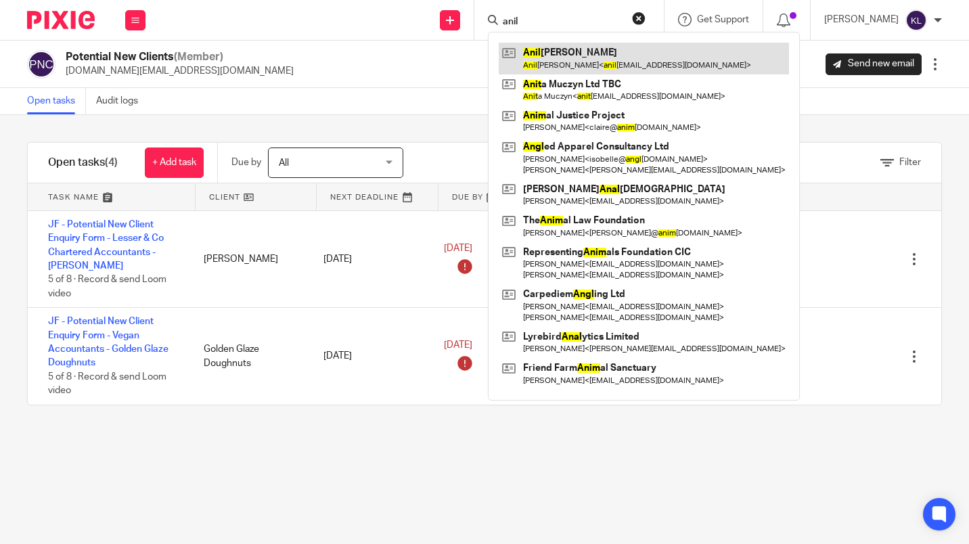
click at [645, 54] on link at bounding box center [644, 58] width 290 height 31
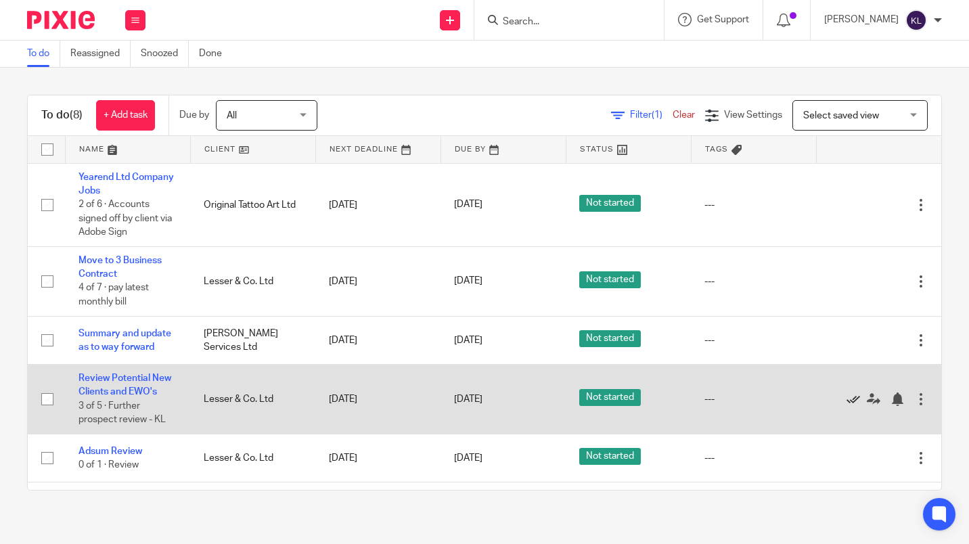
click at [847, 395] on icon at bounding box center [854, 400] width 14 height 14
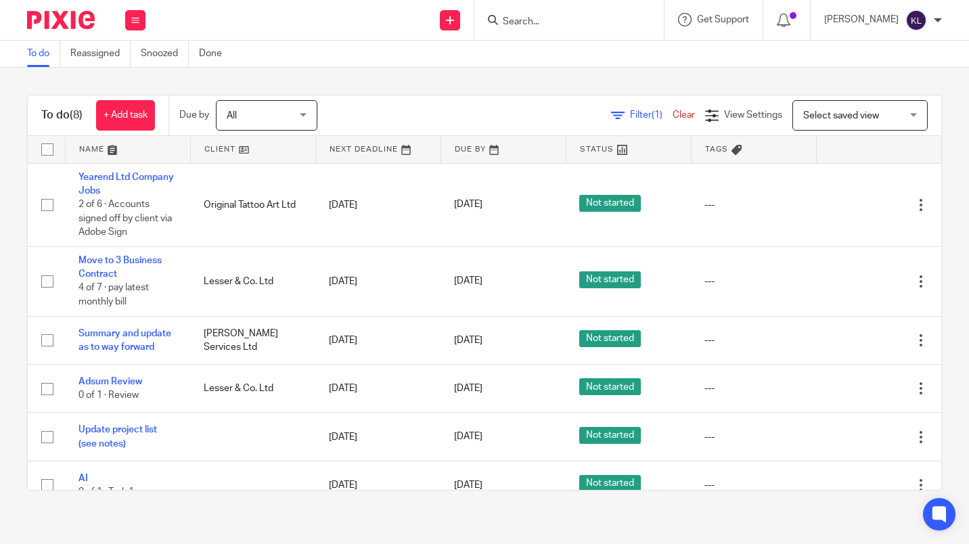
click at [585, 16] on input "Search" at bounding box center [563, 22] width 122 height 12
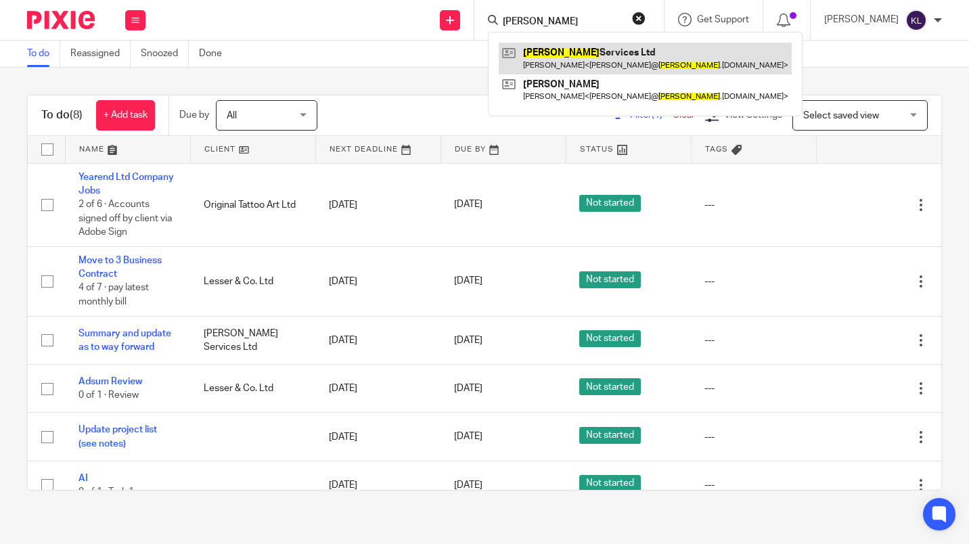
type input "hilman"
click at [587, 52] on link at bounding box center [645, 58] width 293 height 31
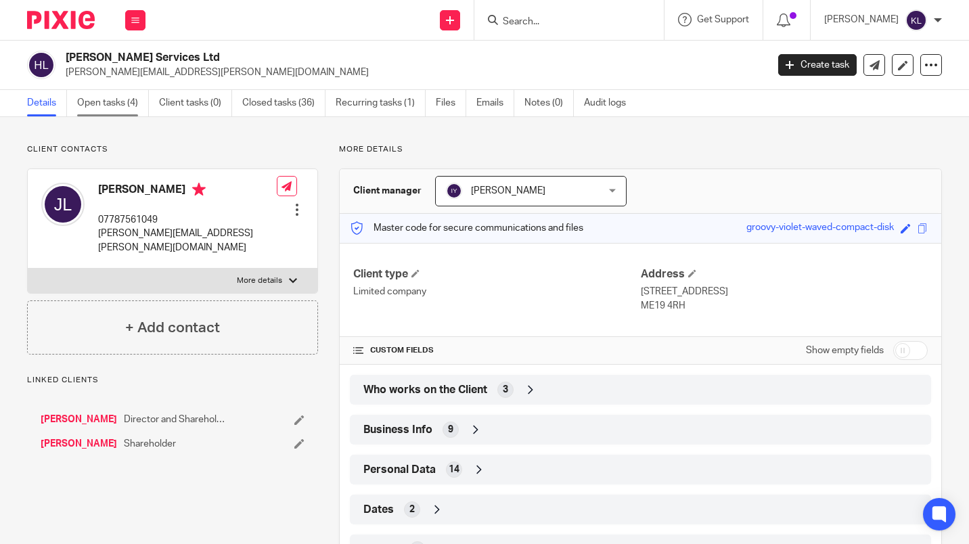
click at [97, 96] on link "Open tasks (4)" at bounding box center [113, 103] width 72 height 26
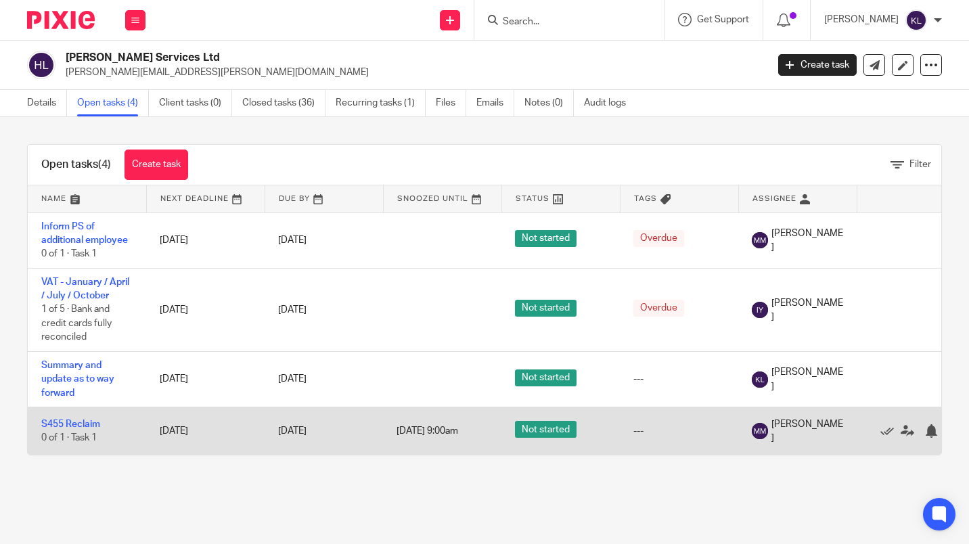
scroll to position [0, 54]
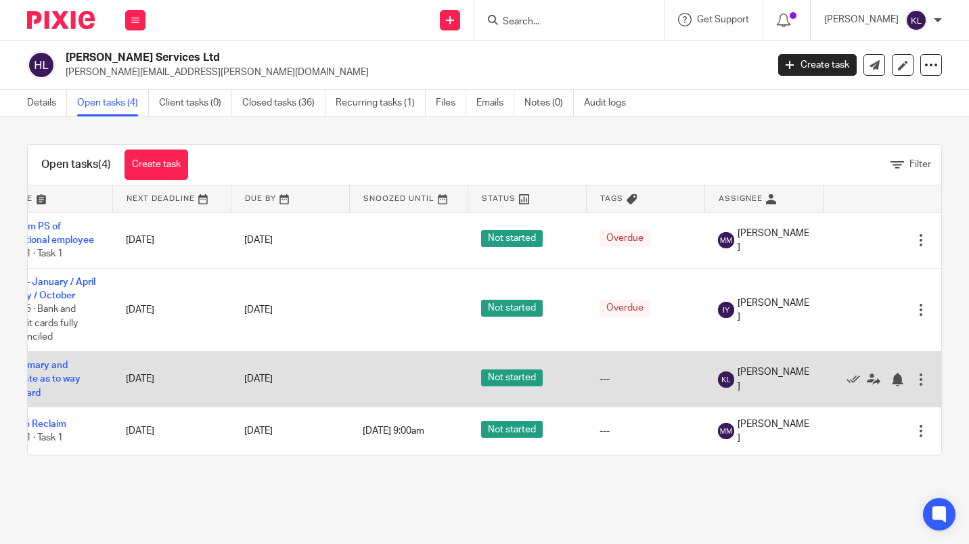
click at [799, 394] on td "[PERSON_NAME]" at bounding box center [764, 380] width 118 height 56
click at [847, 385] on icon at bounding box center [854, 380] width 14 height 14
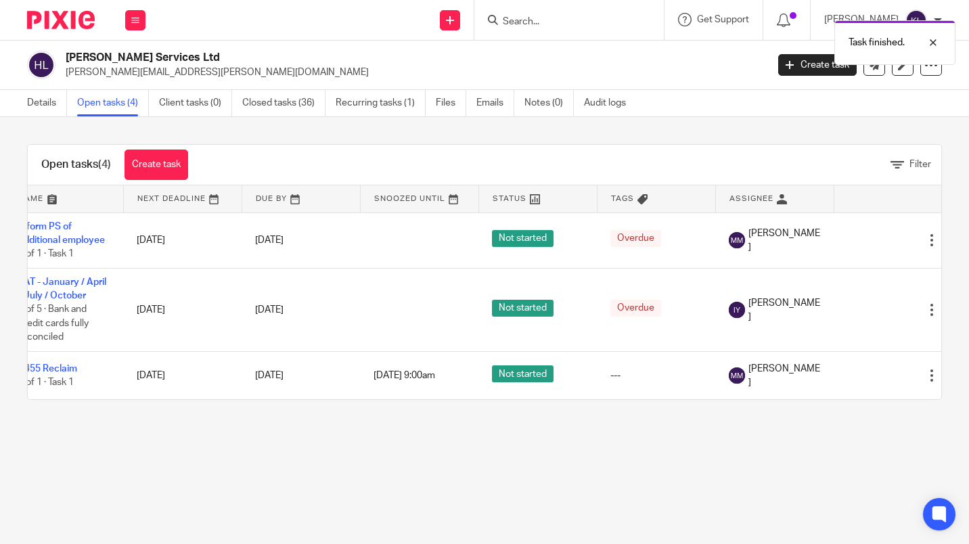
scroll to position [0, 0]
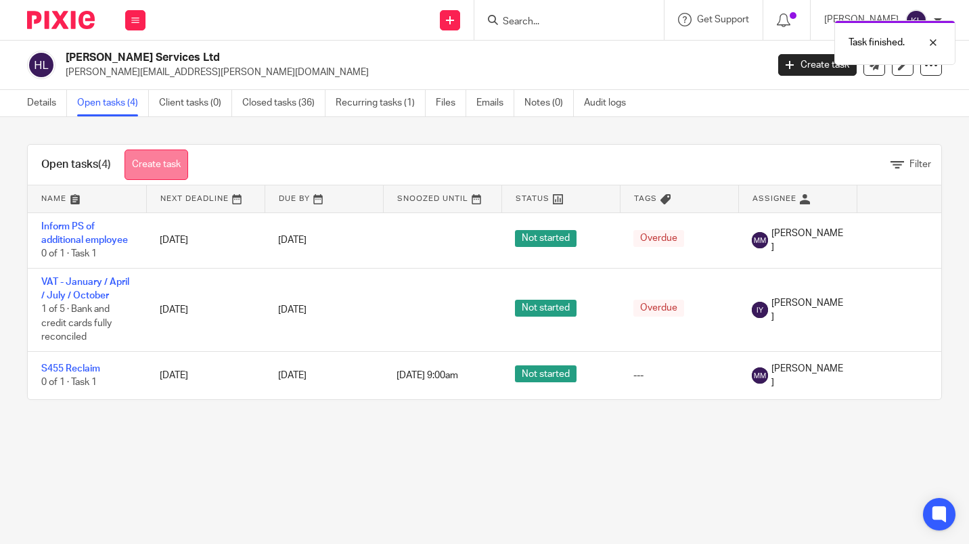
click at [162, 163] on link "Create task" at bounding box center [157, 165] width 64 height 30
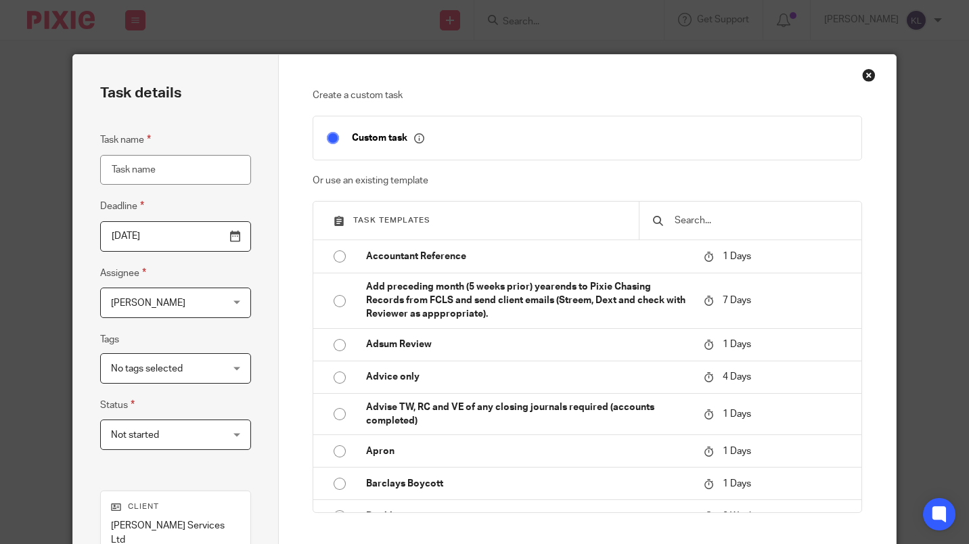
click at [716, 217] on input "text" at bounding box center [761, 220] width 175 height 15
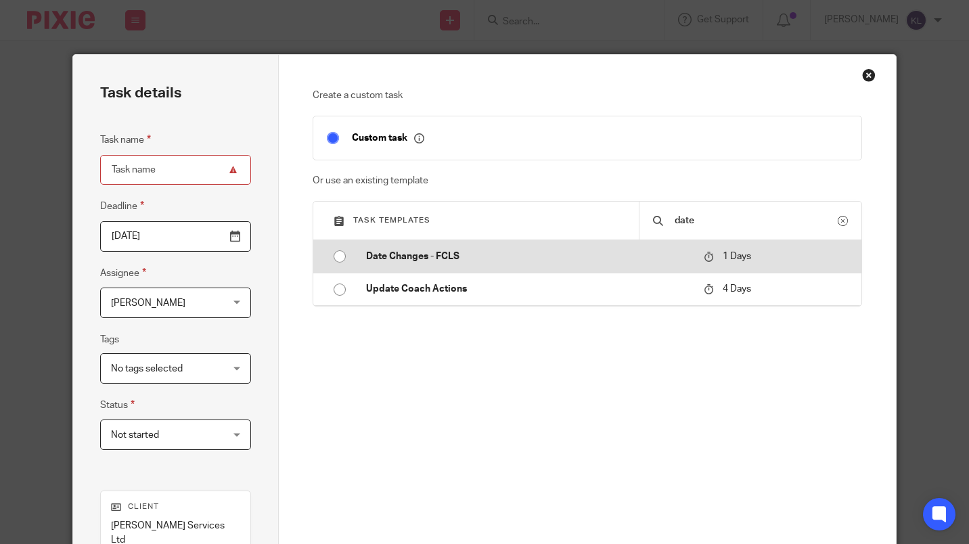
type input "date"
click at [503, 246] on td "Date Changes - FCLS" at bounding box center [525, 256] width 345 height 32
type input "2025-08-28"
type input "Date Changes - FCLS"
checkbox input "false"
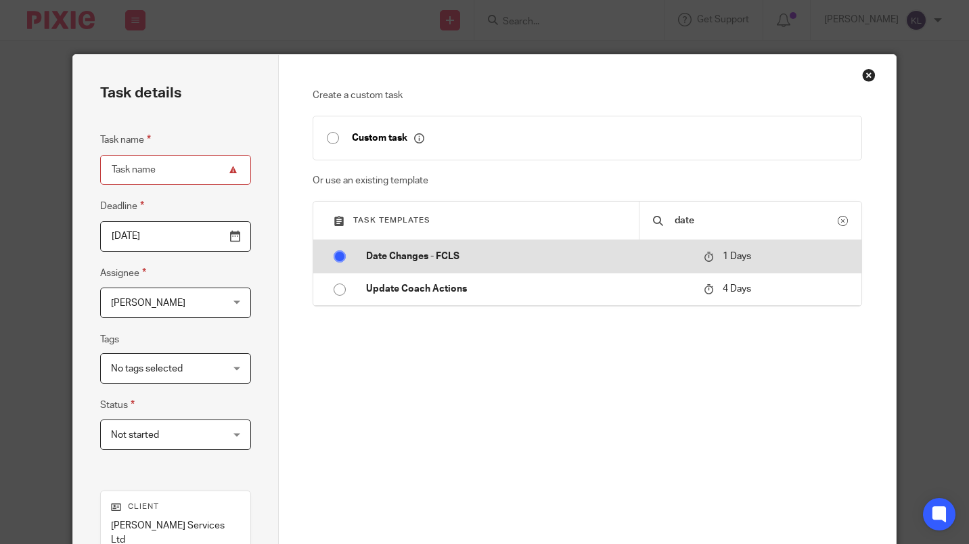
radio input "true"
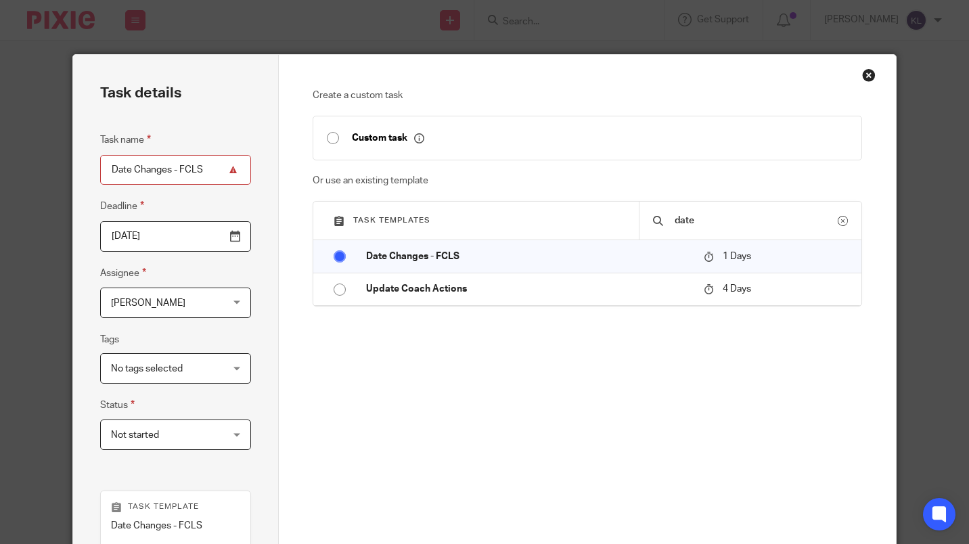
click at [152, 299] on span "[PERSON_NAME]" at bounding box center [148, 303] width 74 height 9
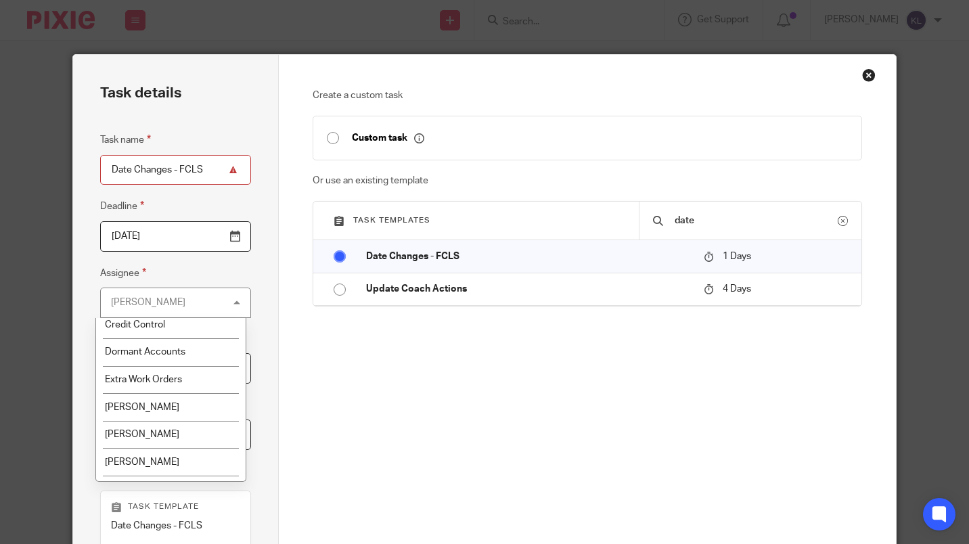
scroll to position [221, 0]
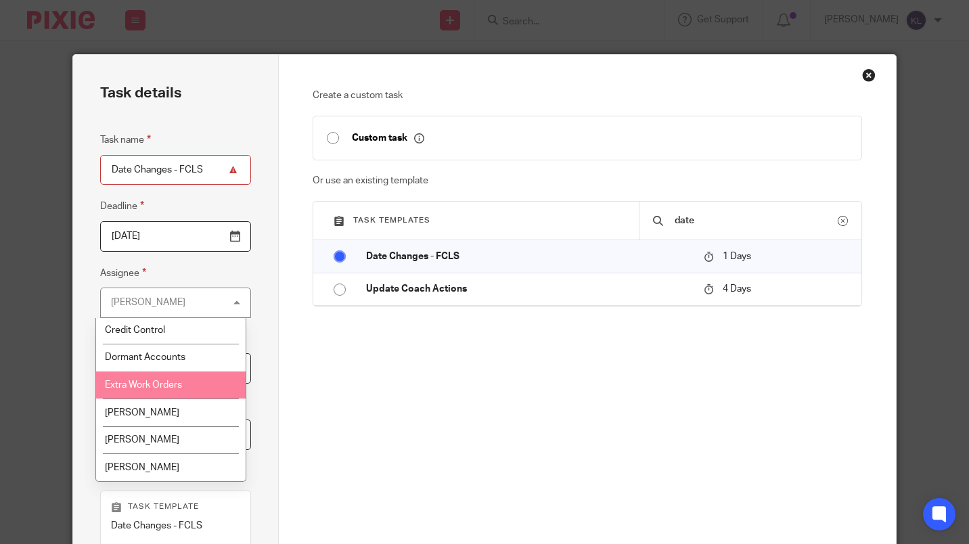
click at [168, 376] on li "Extra Work Orders" at bounding box center [171, 386] width 150 height 28
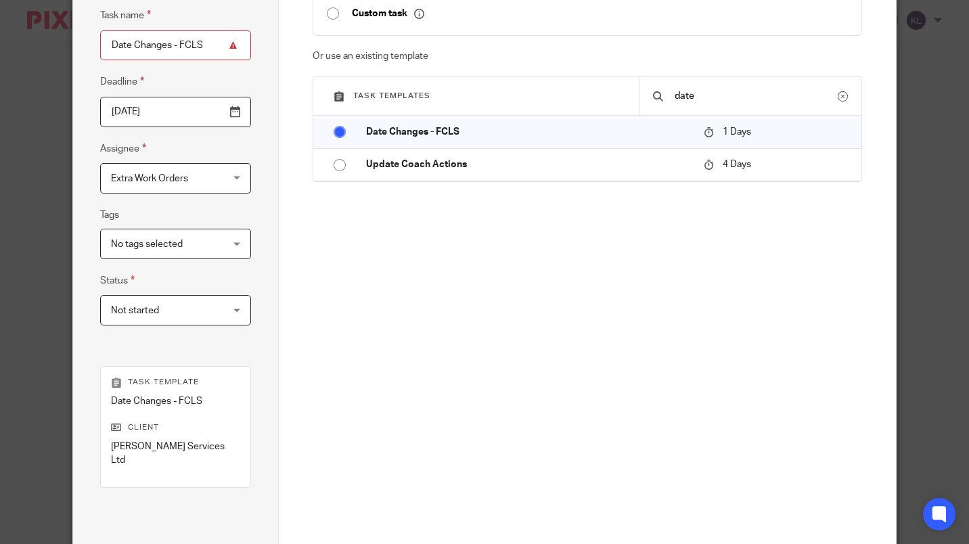
scroll to position [237, 0]
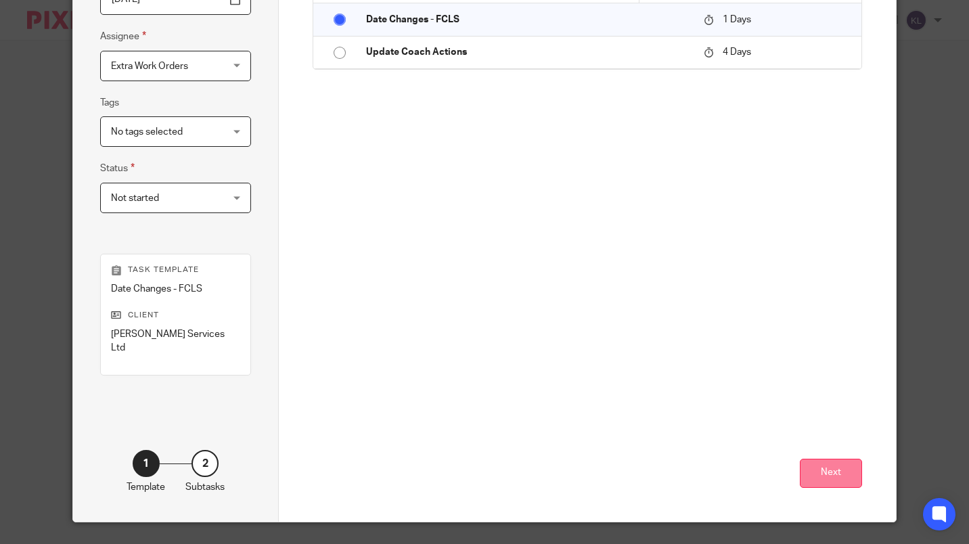
click at [814, 462] on button "Next" at bounding box center [831, 473] width 62 height 29
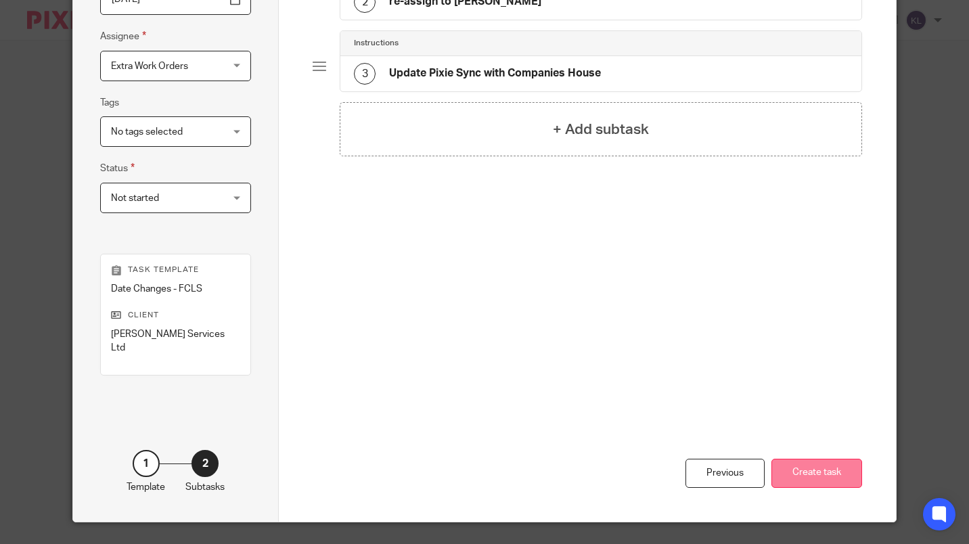
click at [841, 459] on button "Create task" at bounding box center [817, 473] width 91 height 29
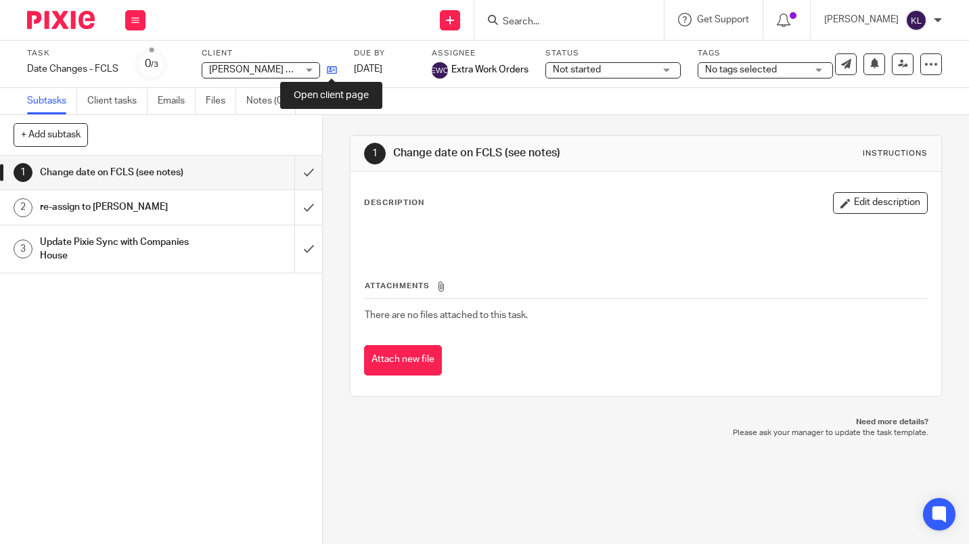
click at [334, 72] on icon at bounding box center [332, 70] width 10 height 10
